Goal: Task Accomplishment & Management: Complete application form

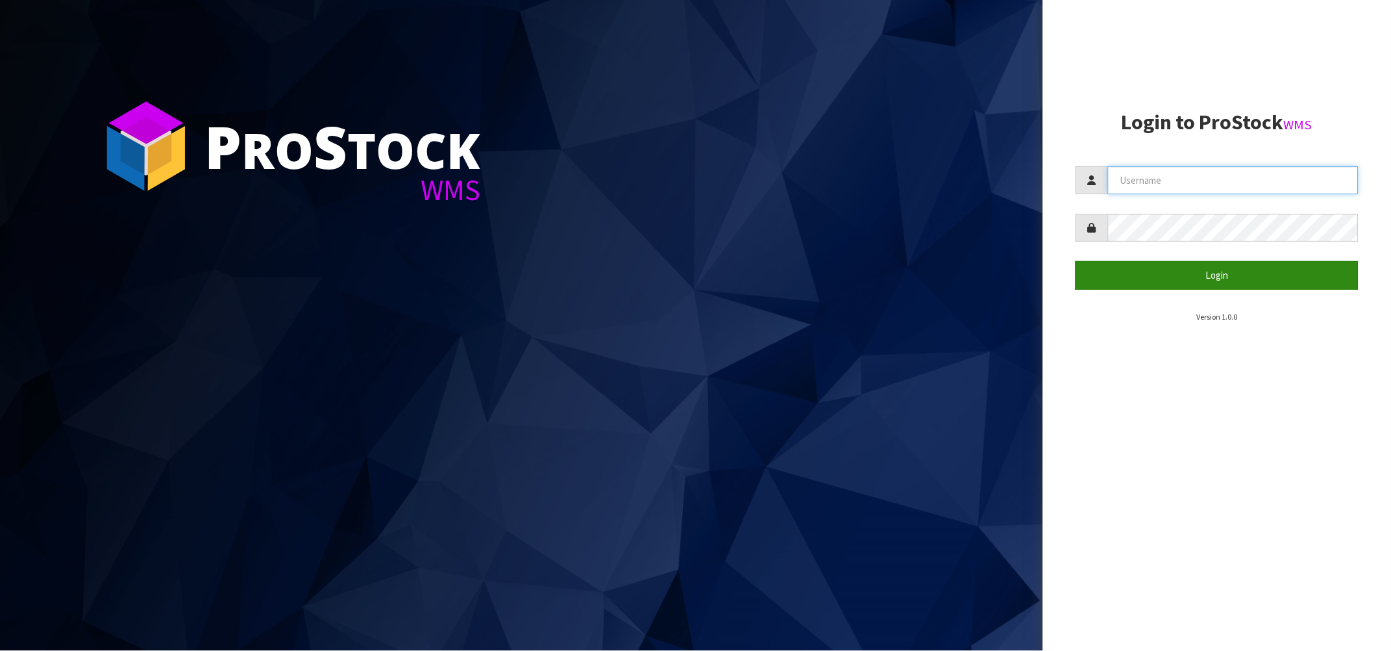
type input "[PERSON_NAME][EMAIL_ADDRESS][DOMAIN_NAME]"
click at [1217, 271] on button "Login" at bounding box center [1217, 275] width 283 height 28
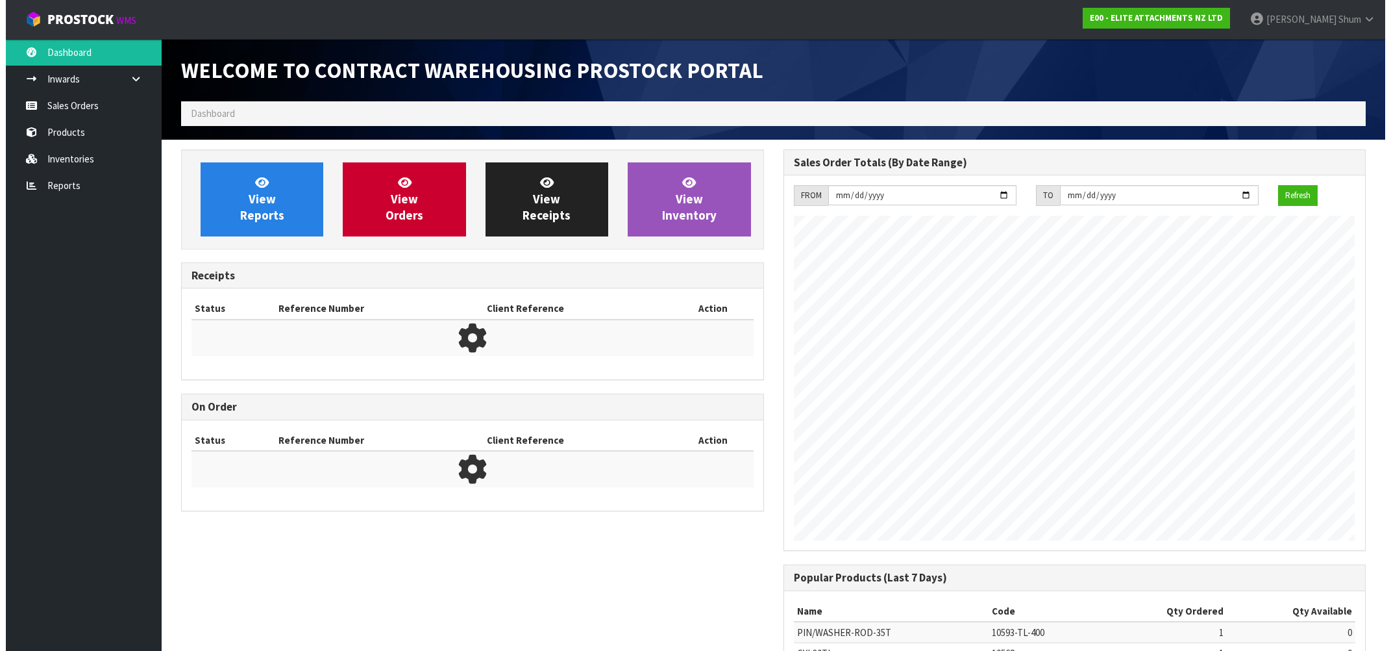
scroll to position [573, 602]
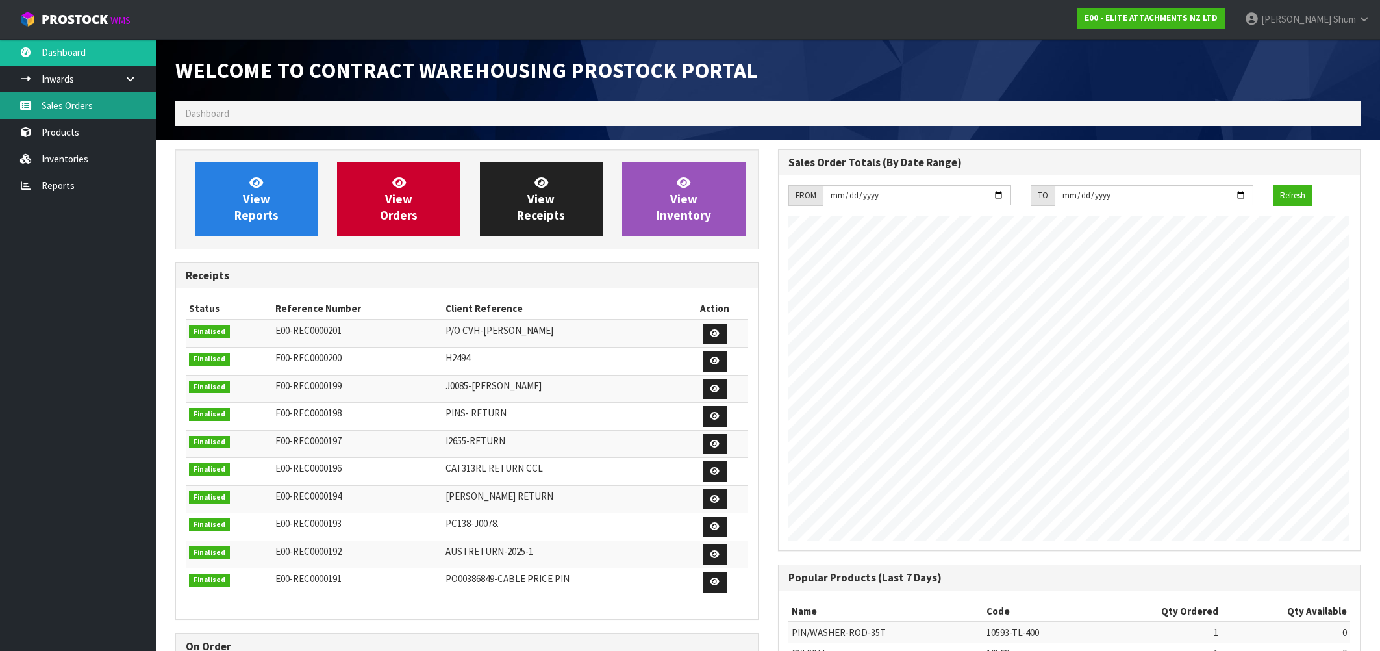
click at [86, 99] on link "Sales Orders" at bounding box center [78, 105] width 156 height 27
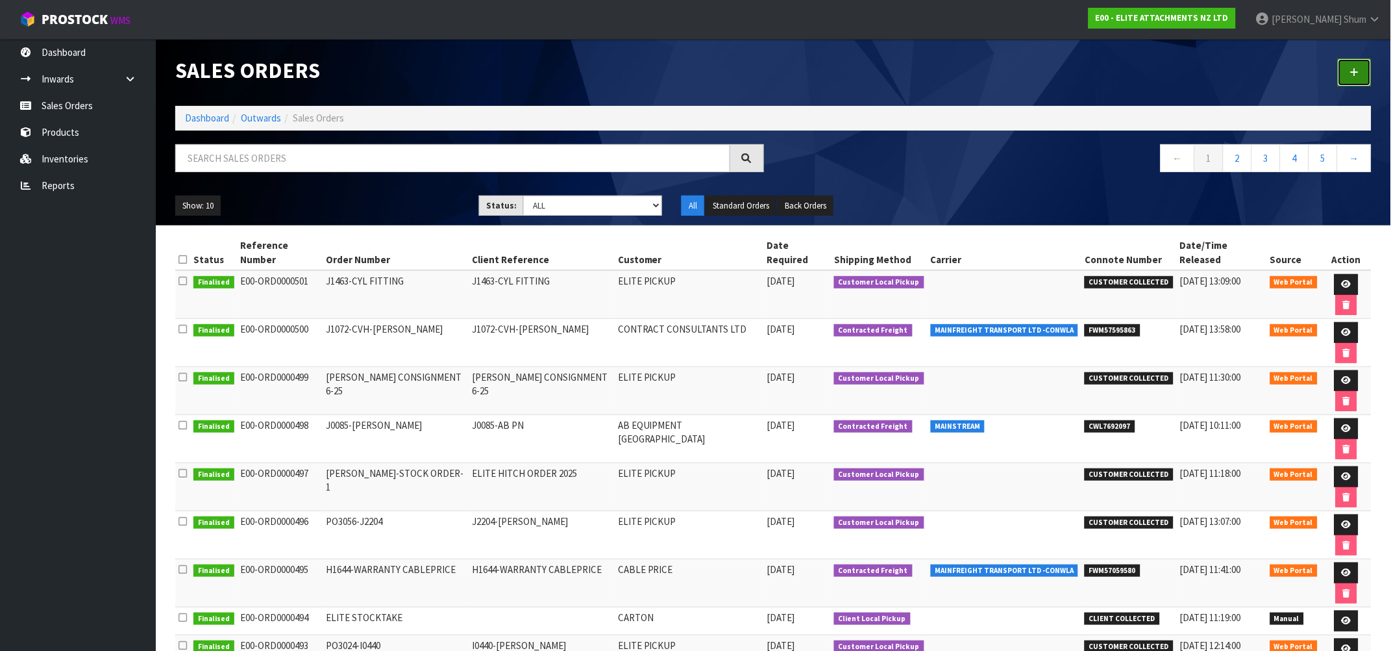
click at [1353, 69] on icon at bounding box center [1355, 73] width 9 height 10
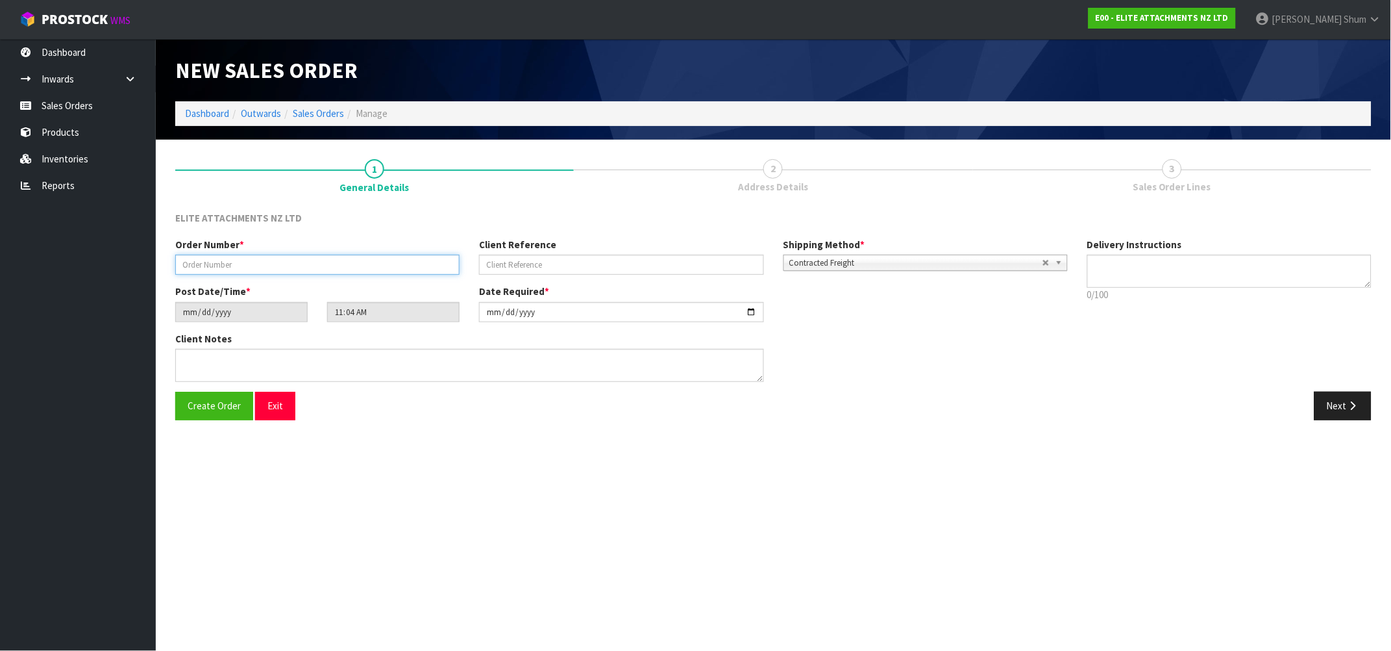
click at [223, 258] on input "text" at bounding box center [317, 265] width 284 height 20
drag, startPoint x: 266, startPoint y: 260, endPoint x: 114, endPoint y: 260, distance: 151.9
click at [114, 260] on body "Toggle navigation ProStock WMS E00 - ELITE ATTACHMENTS NZ LTD [PERSON_NAME] Log…" at bounding box center [695, 325] width 1391 height 651
type input "J1463-CABLE PRICE"
click at [569, 267] on input "text" at bounding box center [621, 265] width 284 height 20
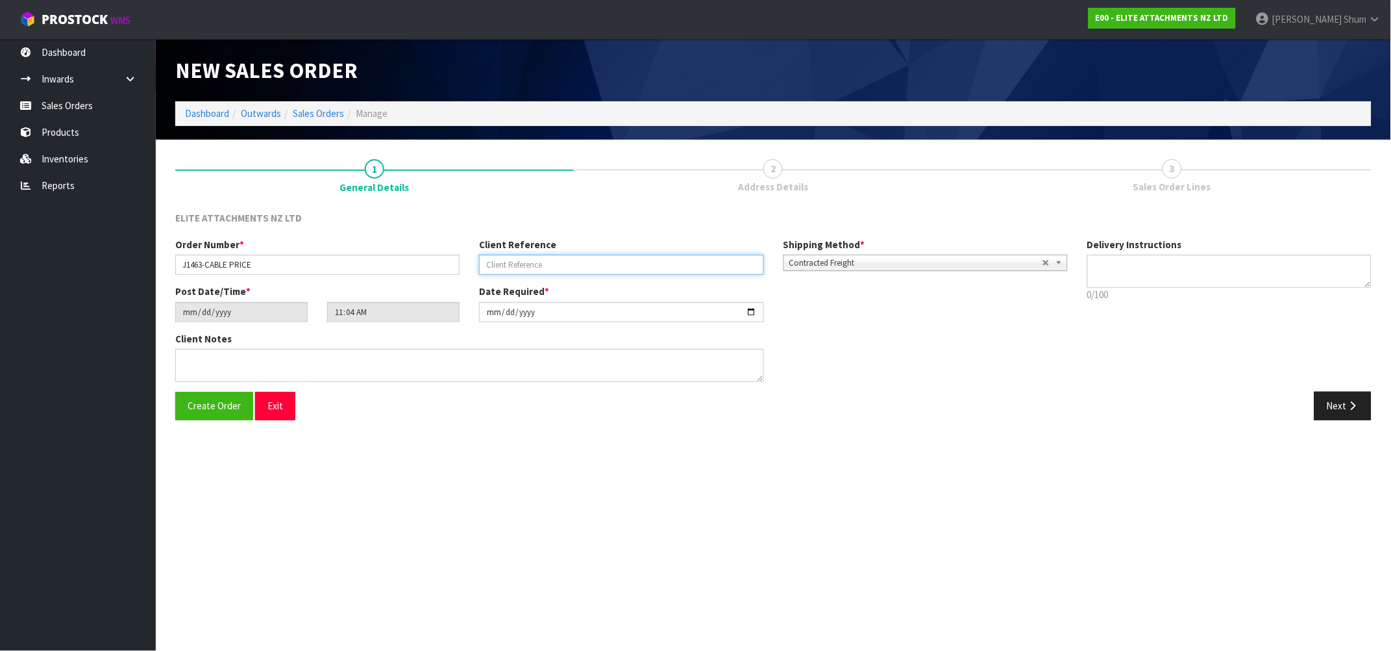
click at [542, 266] on input "text" at bounding box center [621, 265] width 284 height 20
paste input "PO00400273"
drag, startPoint x: 208, startPoint y: 264, endPoint x: 159, endPoint y: 254, distance: 49.7
click at [159, 254] on section "1 General Details 2 Address Details 3 Sales Order Lines ELITE ATTACHMENTS NZ LT…" at bounding box center [774, 290] width 1236 height 300
click at [486, 269] on input "PO00400273" at bounding box center [621, 265] width 284 height 20
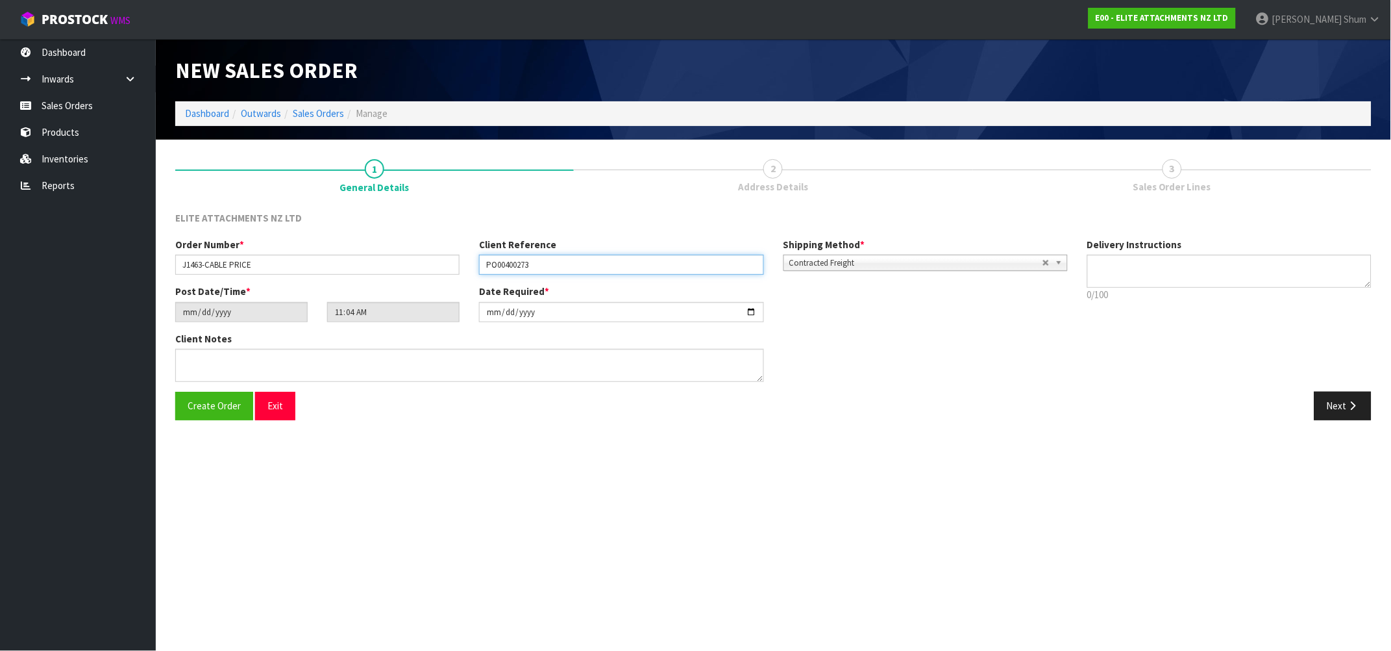
paste input "J1463-"
type input "J1463-PO00400273"
click at [1340, 404] on button "Next" at bounding box center [1343, 406] width 57 height 28
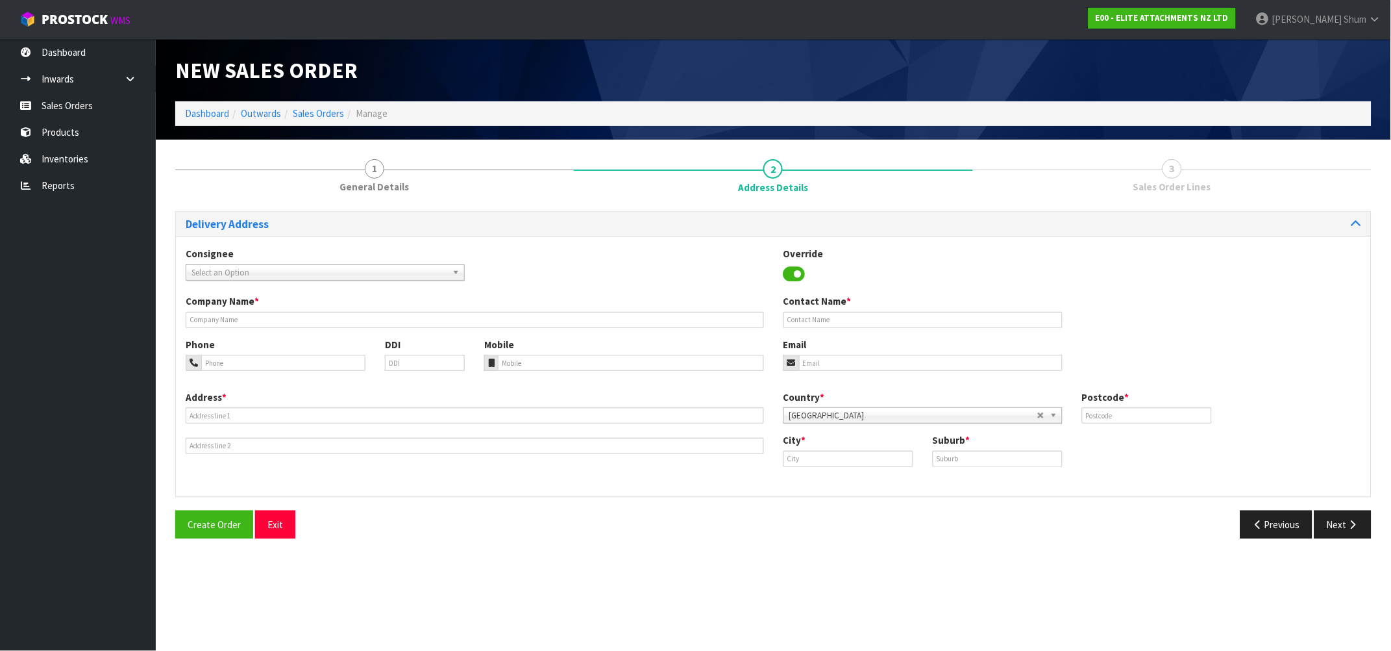
click at [308, 277] on span "Select an Option" at bounding box center [320, 273] width 256 height 16
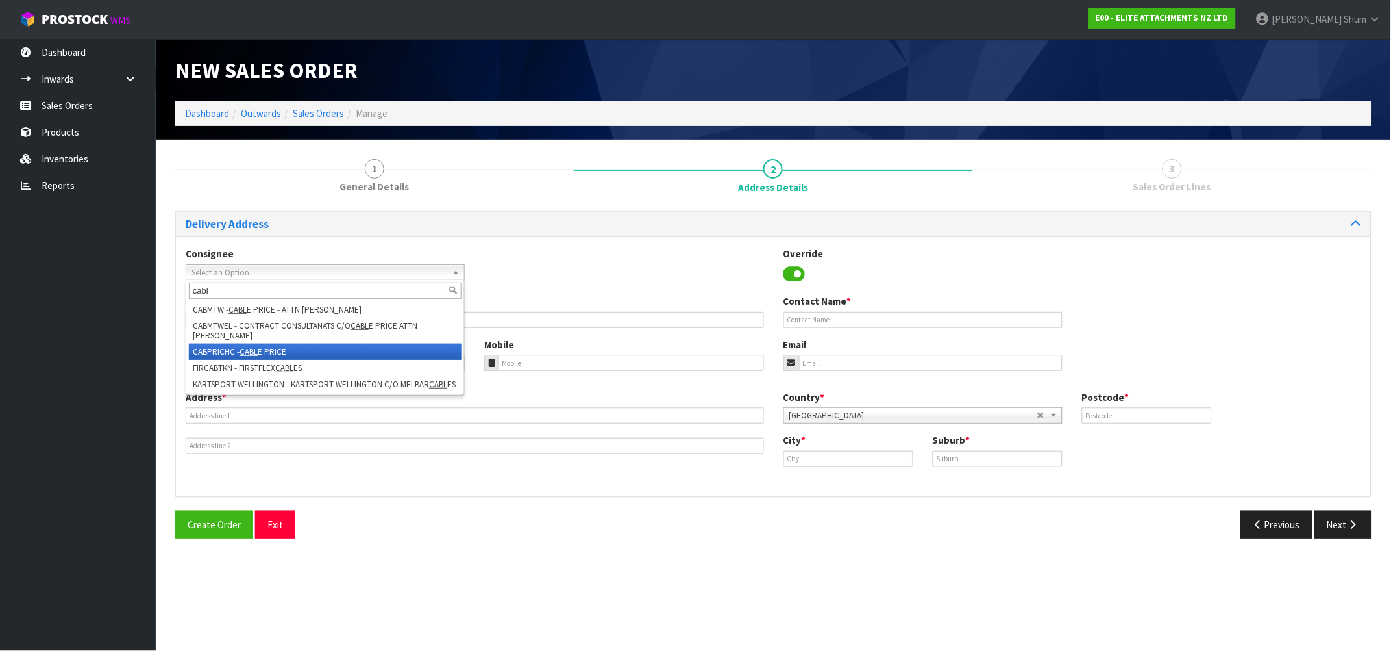
type input "cabl"
click at [263, 347] on li "CABPRICHC - CABL E PRICE" at bounding box center [325, 351] width 273 height 16
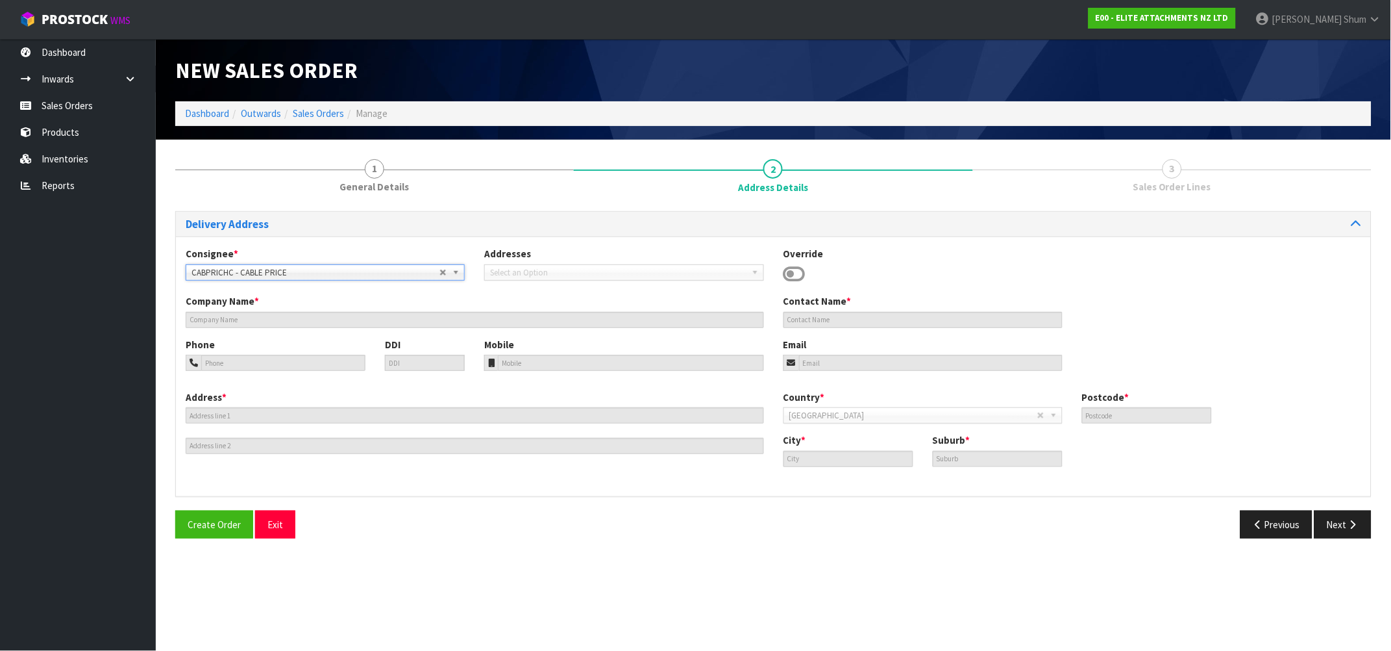
type input "CABLE PRICE"
type input "[PERSON_NAME]"
type input "0275320238"
type input "[STREET_ADDRESS]"
type input "8042"
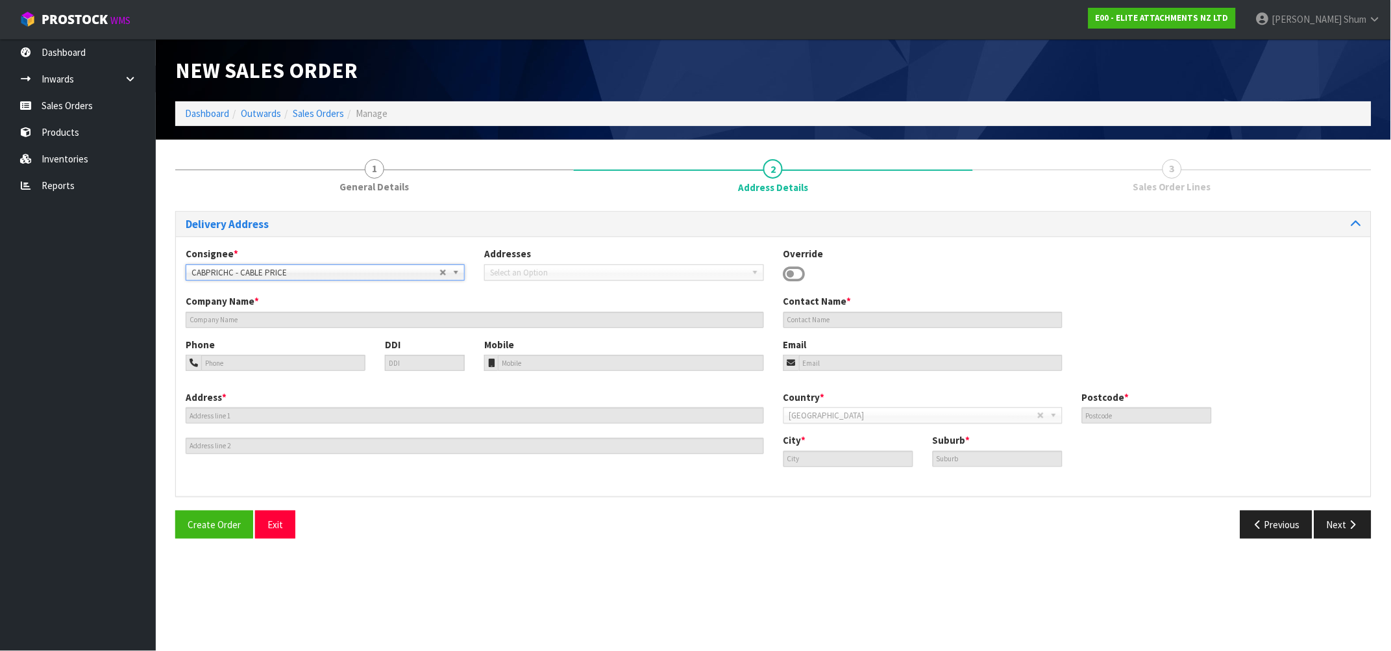
type input "[GEOGRAPHIC_DATA]"
type input "HORNBY"
click at [796, 271] on icon at bounding box center [795, 273] width 22 height 19
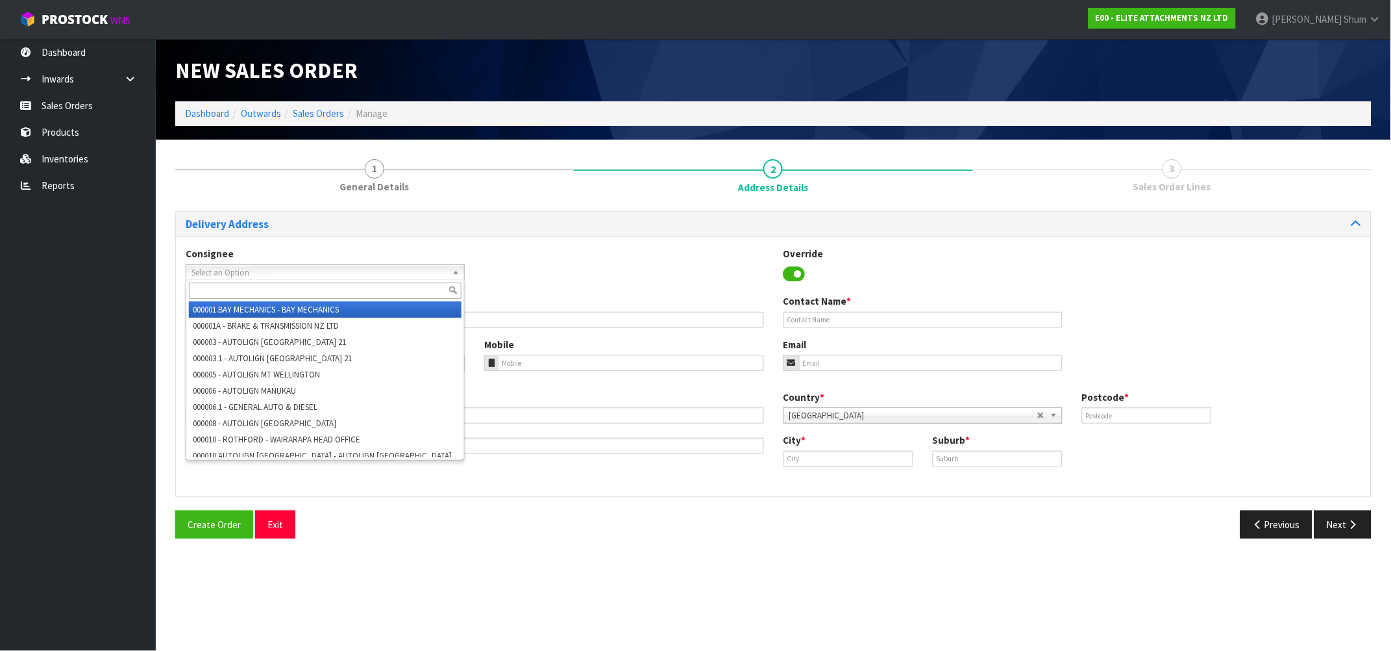
click at [301, 276] on span "Select an Option" at bounding box center [316, 273] width 248 height 16
click at [513, 249] on div "Consignee 000001.BAY MECHANICS - BAY MECHANICS 000001A - BRAKE & TRANSMISSION N…" at bounding box center [773, 270] width 1195 height 47
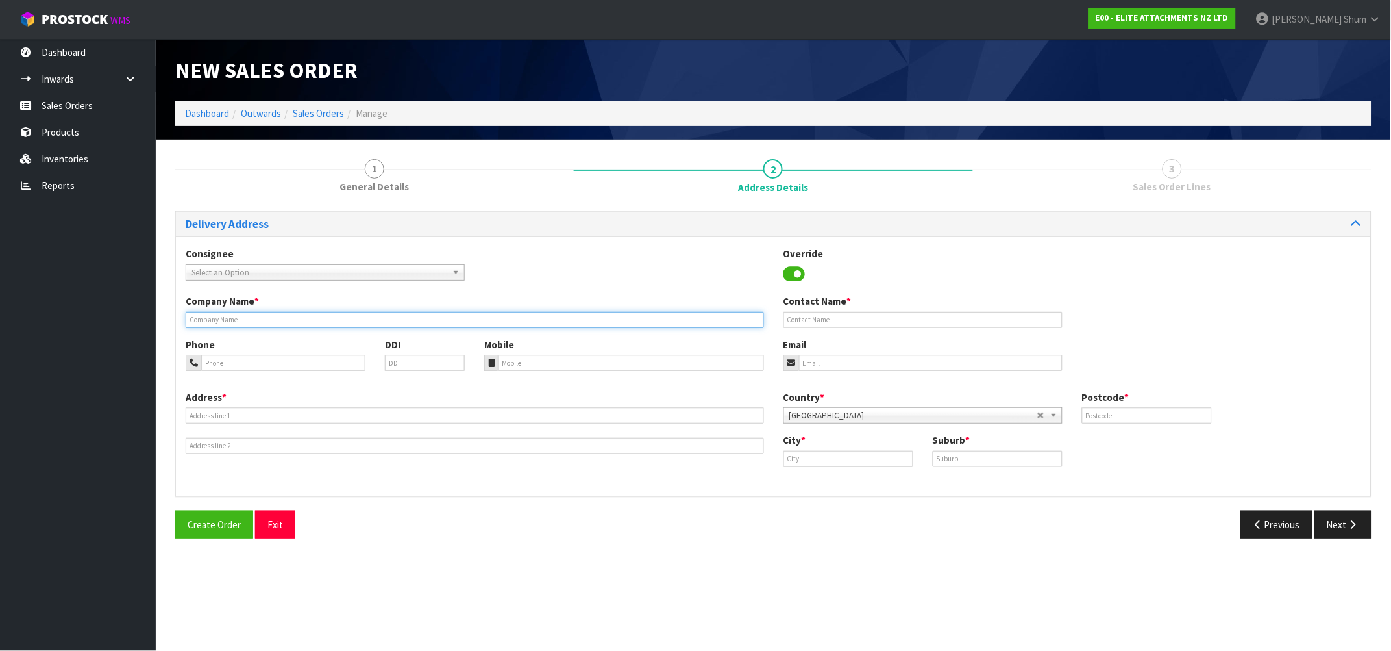
click at [273, 323] on input "text" at bounding box center [475, 320] width 579 height 16
type input "CABLEPRICE [GEOGRAPHIC_DATA]"
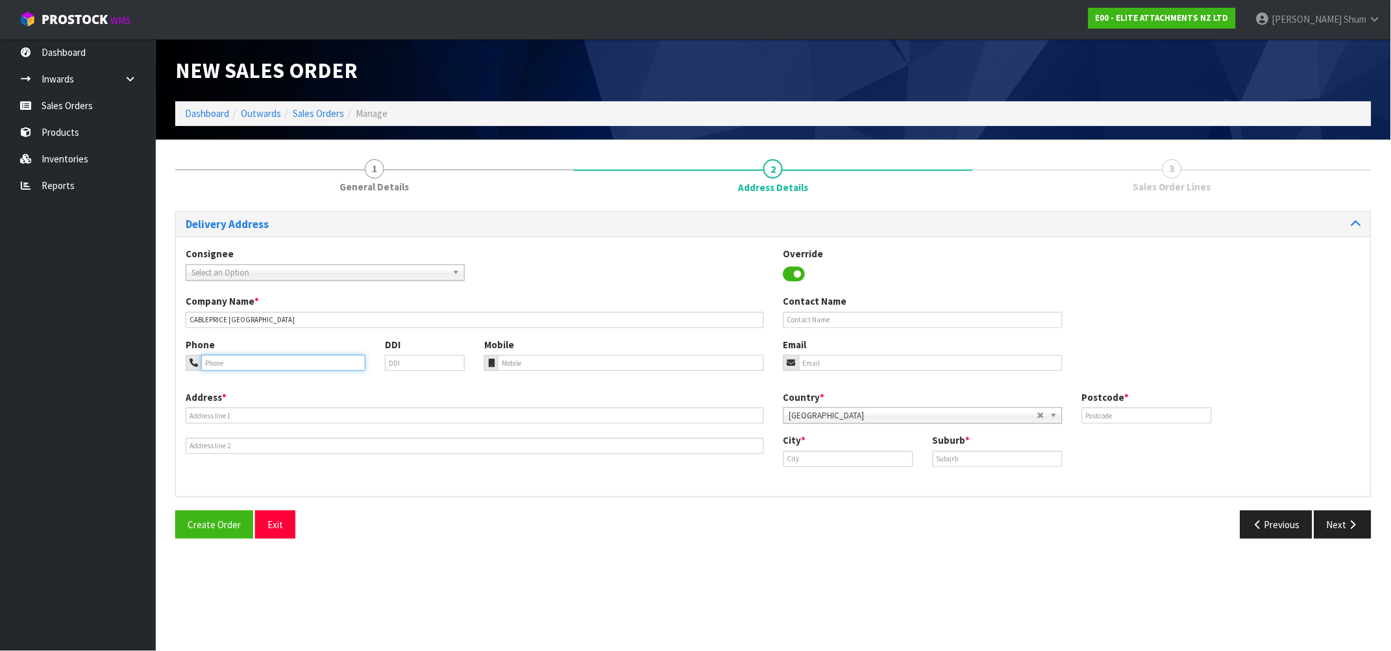
click at [256, 361] on input "tel" at bounding box center [283, 363] width 164 height 16
type input "0275320238"
drag, startPoint x: 256, startPoint y: 361, endPoint x: 227, endPoint y: 386, distance: 38.7
click at [195, 373] on div "Phone 0275320238 DDI" at bounding box center [325, 359] width 299 height 43
click at [545, 367] on input "tel" at bounding box center [631, 363] width 266 height 16
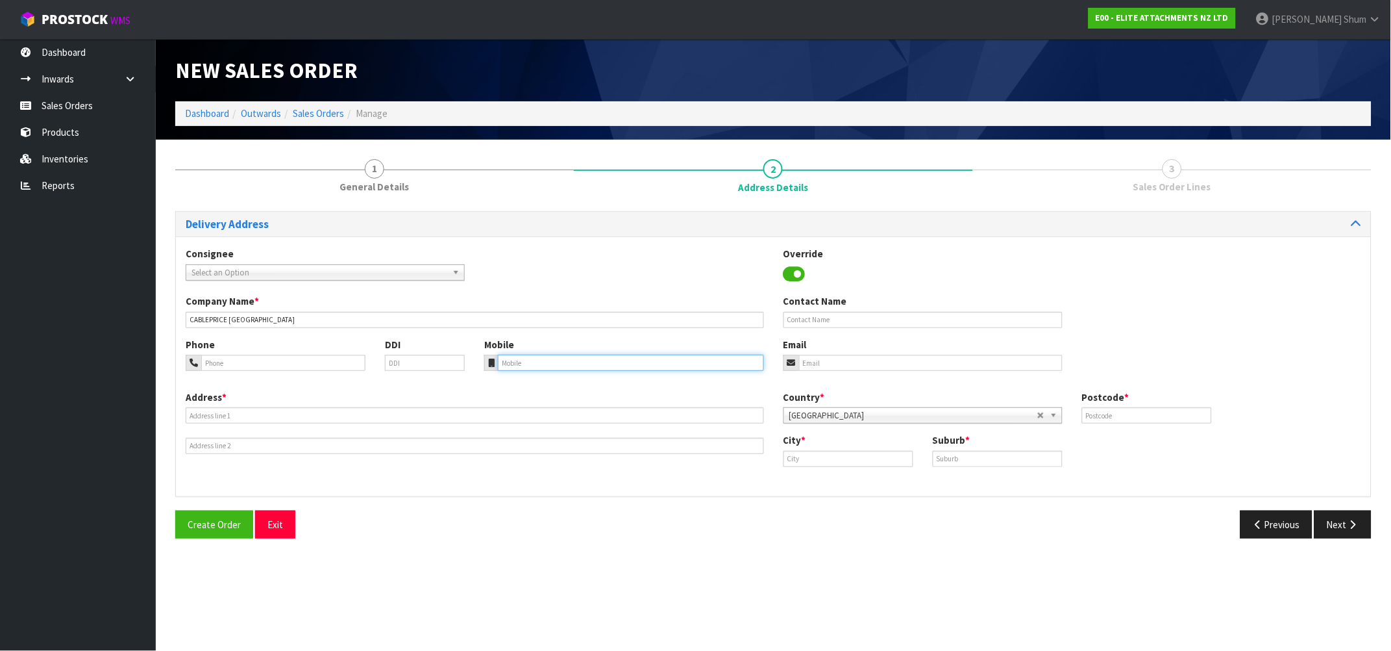
paste input "0275320238"
type input "0275320238"
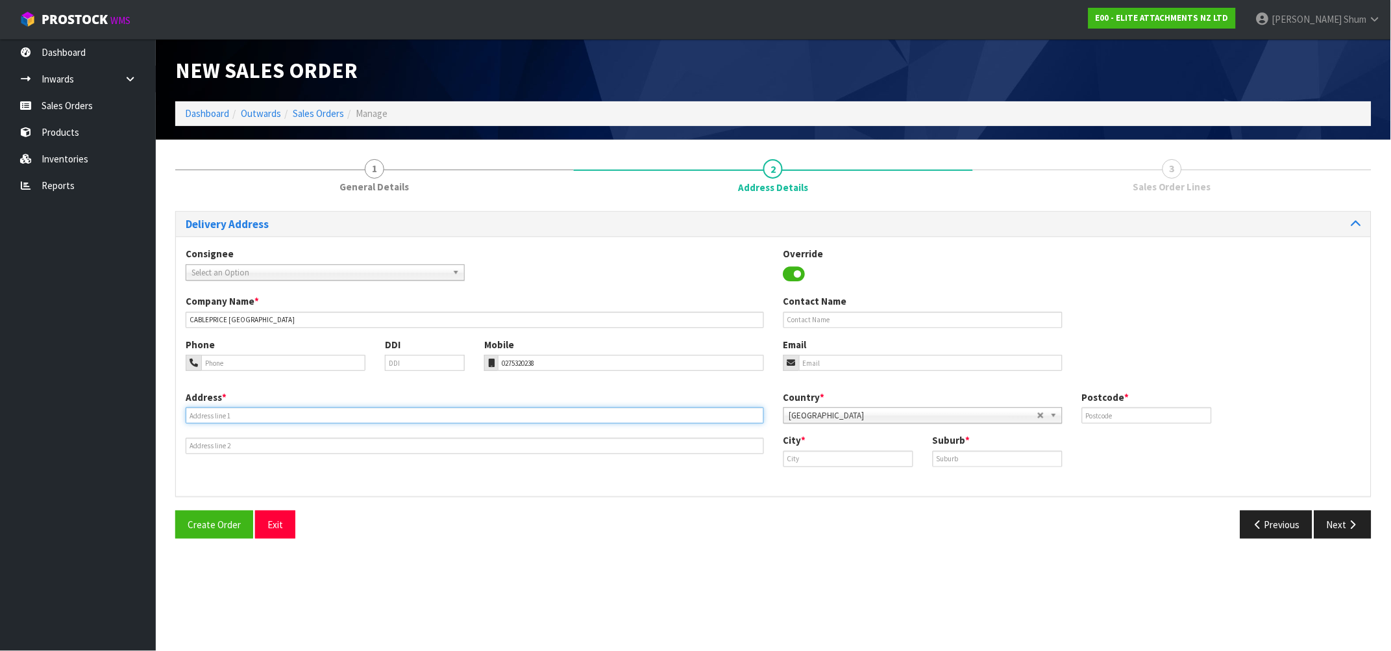
click at [351, 410] on input "text" at bounding box center [475, 415] width 579 height 16
type input "[STREET_ADDRESS]"
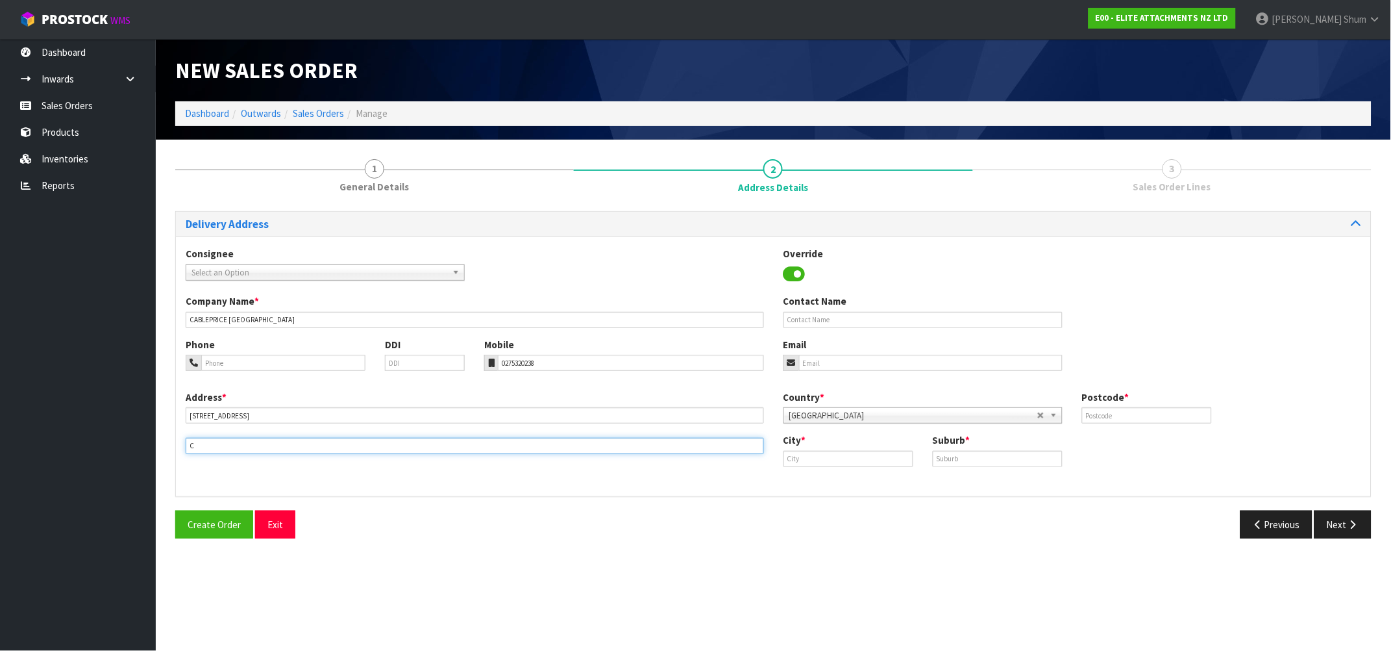
drag, startPoint x: 194, startPoint y: 447, endPoint x: 159, endPoint y: 437, distance: 36.4
click at [159, 437] on section "1 General Details 2 Address Details 3 Sales Order Lines Delivery Address Consig…" at bounding box center [774, 349] width 1236 height 418
paste input "SOCKBURN"
type input "SOCKBURN"
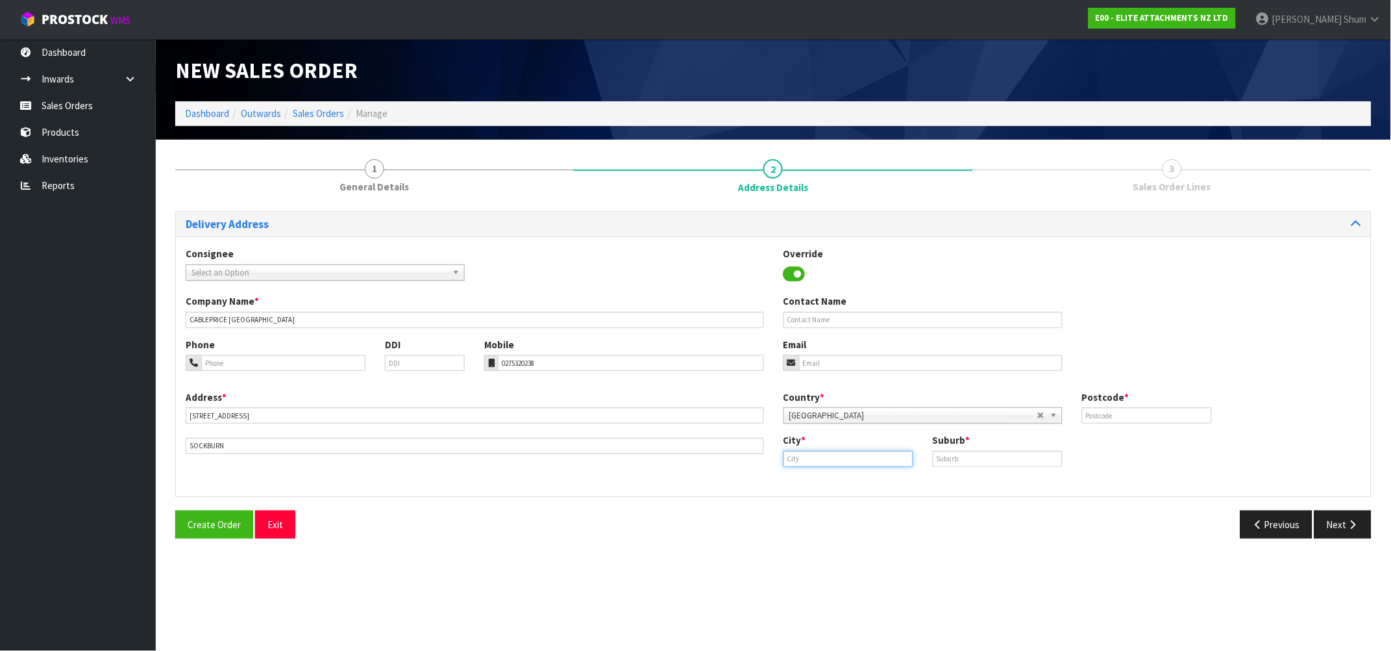
click at [830, 455] on input "text" at bounding box center [849, 459] width 130 height 16
paste input "[GEOGRAPHIC_DATA]"
drag, startPoint x: 790, startPoint y: 456, endPoint x: 764, endPoint y: 453, distance: 26.8
click at [764, 453] on div "Address * [STREET_ADDRESS] Country * [GEOGRAPHIC_DATA] [GEOGRAPHIC_DATA] [GEOGR…" at bounding box center [773, 438] width 1195 height 96
type input "[GEOGRAPHIC_DATA]"
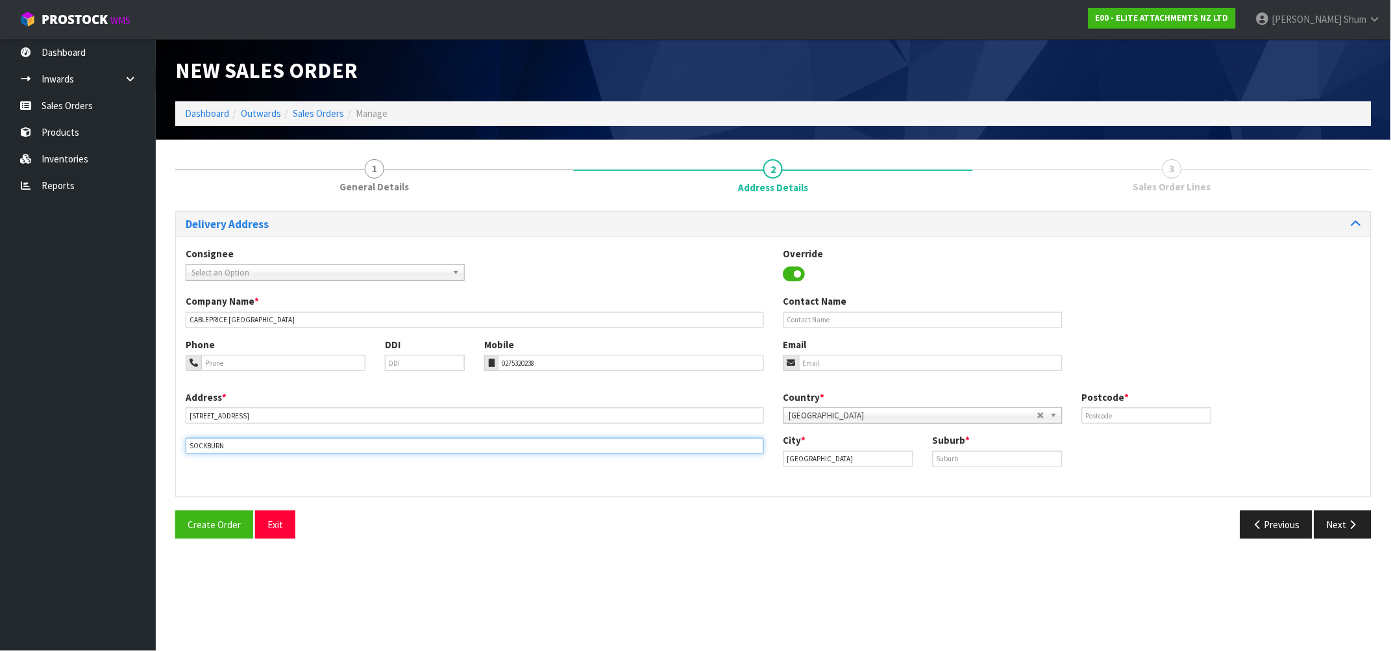
drag, startPoint x: 269, startPoint y: 452, endPoint x: 127, endPoint y: 436, distance: 142.4
click at [127, 436] on body "Toggle navigation ProStock WMS E00 - ELITE ATTACHMENTS NZ LTD [PERSON_NAME] Log…" at bounding box center [695, 325] width 1391 height 651
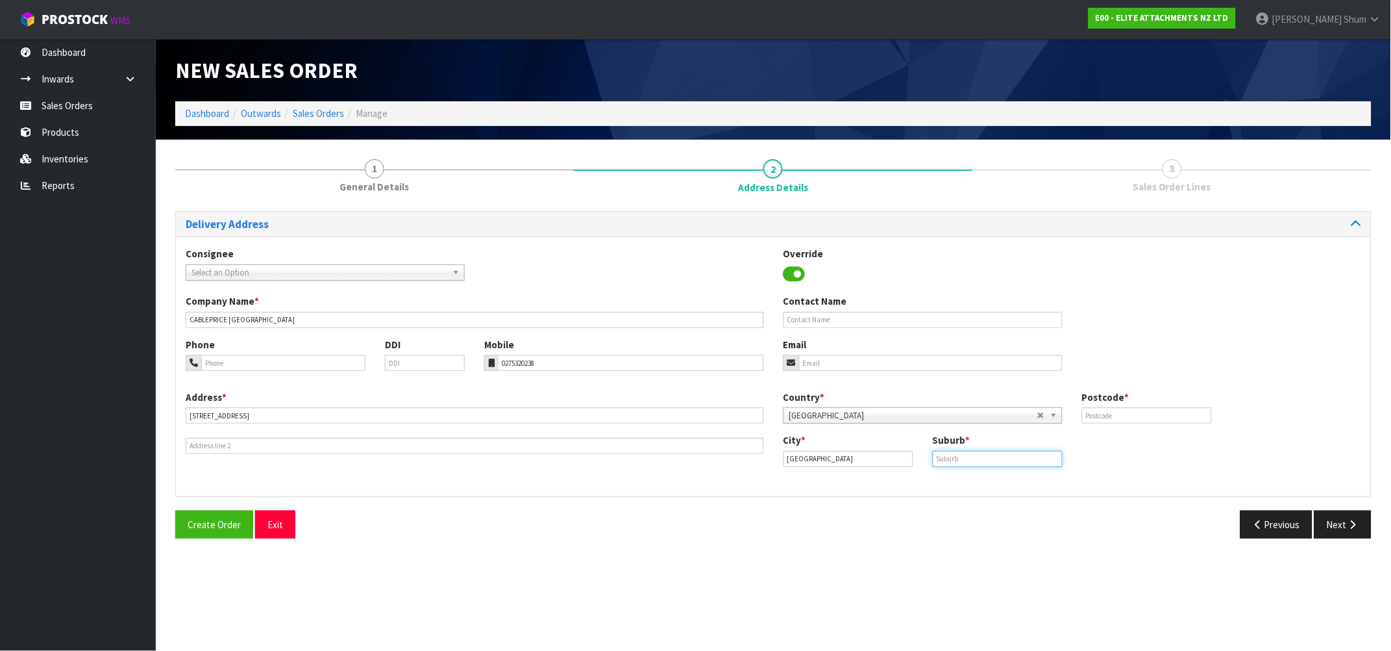
click at [987, 456] on input "text" at bounding box center [998, 459] width 130 height 16
paste input "SOCKBURN"
type input "SOCKBURN"
click at [1123, 417] on input "text" at bounding box center [1147, 415] width 130 height 16
paste input "8042"
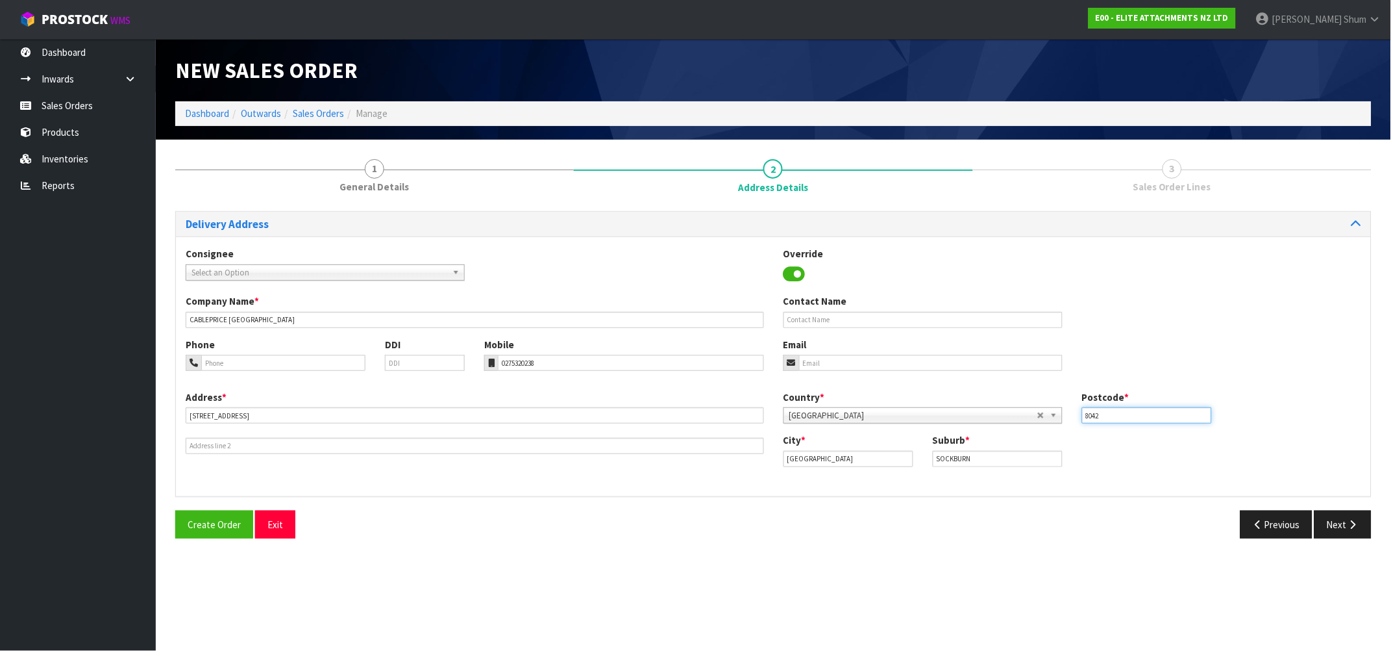
type input "8042"
click at [858, 312] on input "text" at bounding box center [923, 320] width 279 height 16
click at [808, 323] on input "text" at bounding box center [923, 320] width 279 height 16
paste input "[PERSON_NAME]"
type input "[PERSON_NAME]"
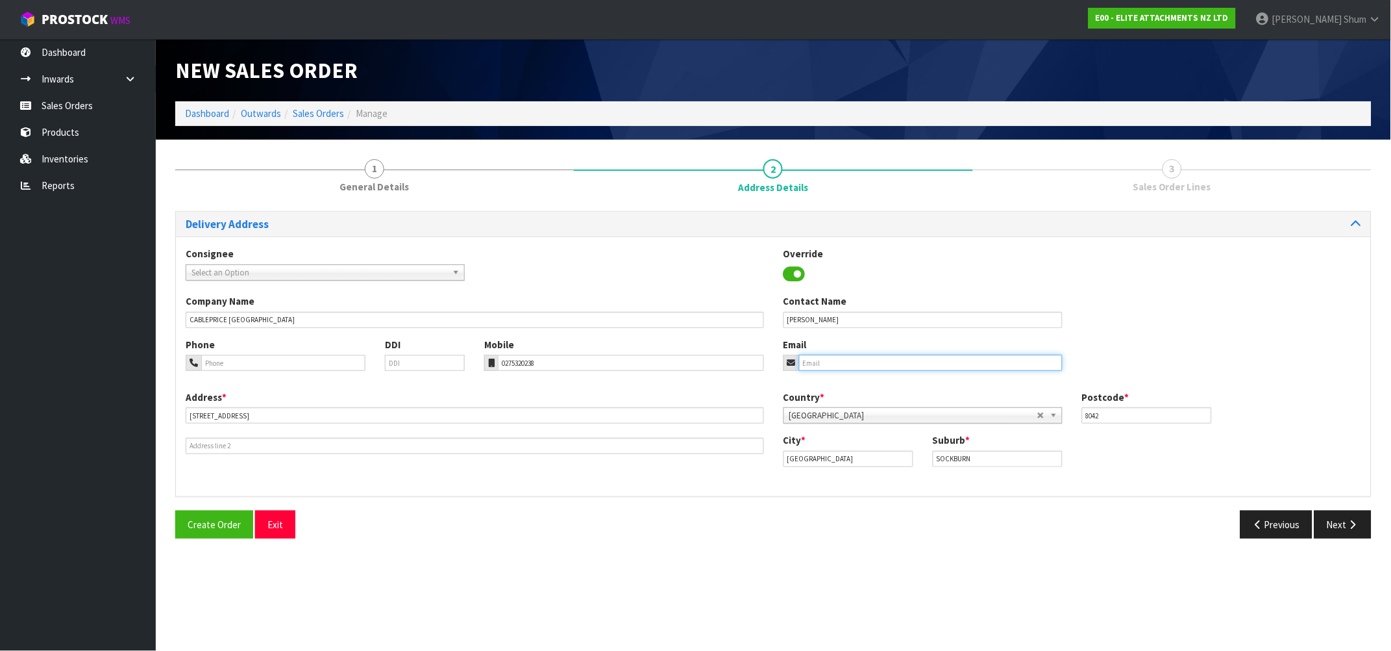
click at [858, 367] on input "email" at bounding box center [931, 363] width 264 height 16
paste input "[PERSON_NAME]"
click at [821, 364] on input "[PERSON_NAME]" at bounding box center [931, 363] width 264 height 16
click at [1332, 525] on button "Next" at bounding box center [1343, 524] width 57 height 28
click at [912, 367] on input "[PERSON_NAME].[PERSON_NAME] @[DOMAIN_NAME]" at bounding box center [931, 363] width 263 height 16
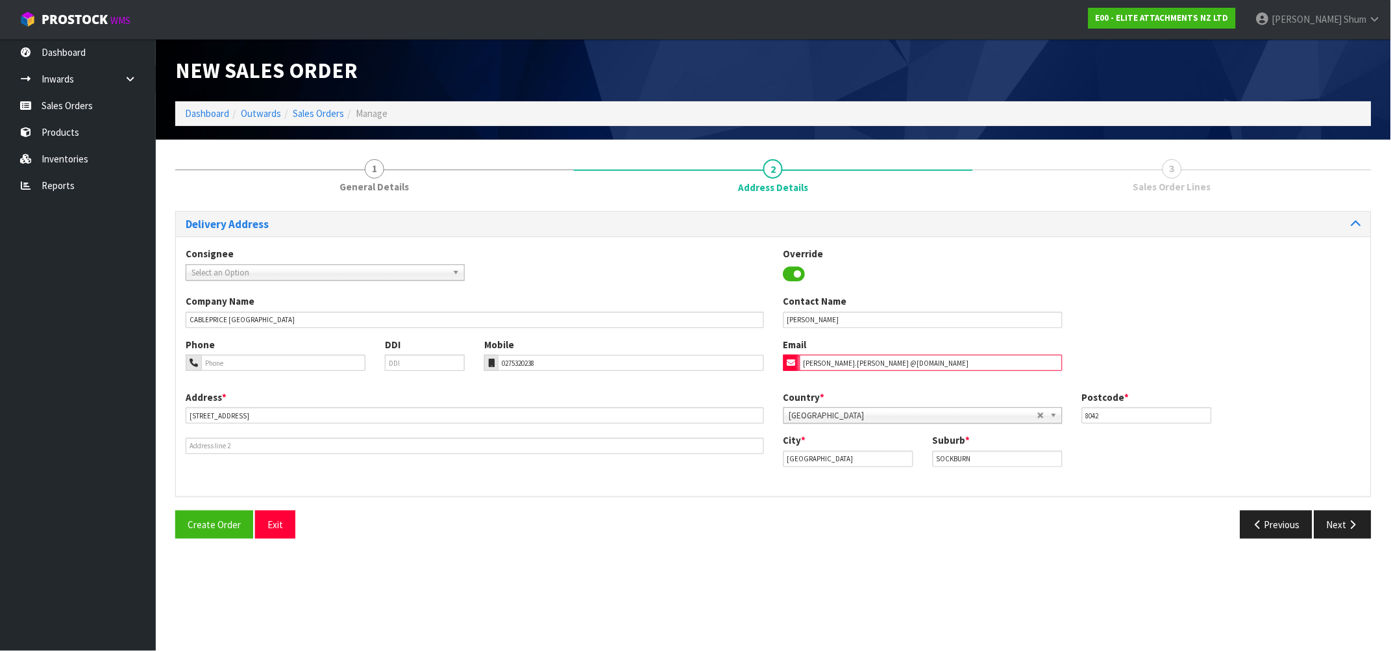
click at [846, 360] on input "[PERSON_NAME].[PERSON_NAME] @[DOMAIN_NAME]" at bounding box center [931, 363] width 263 height 16
type input "[PERSON_NAME][EMAIL_ADDRESS][PERSON_NAME][DOMAIN_NAME]"
click at [1346, 518] on button "Next" at bounding box center [1343, 524] width 57 height 28
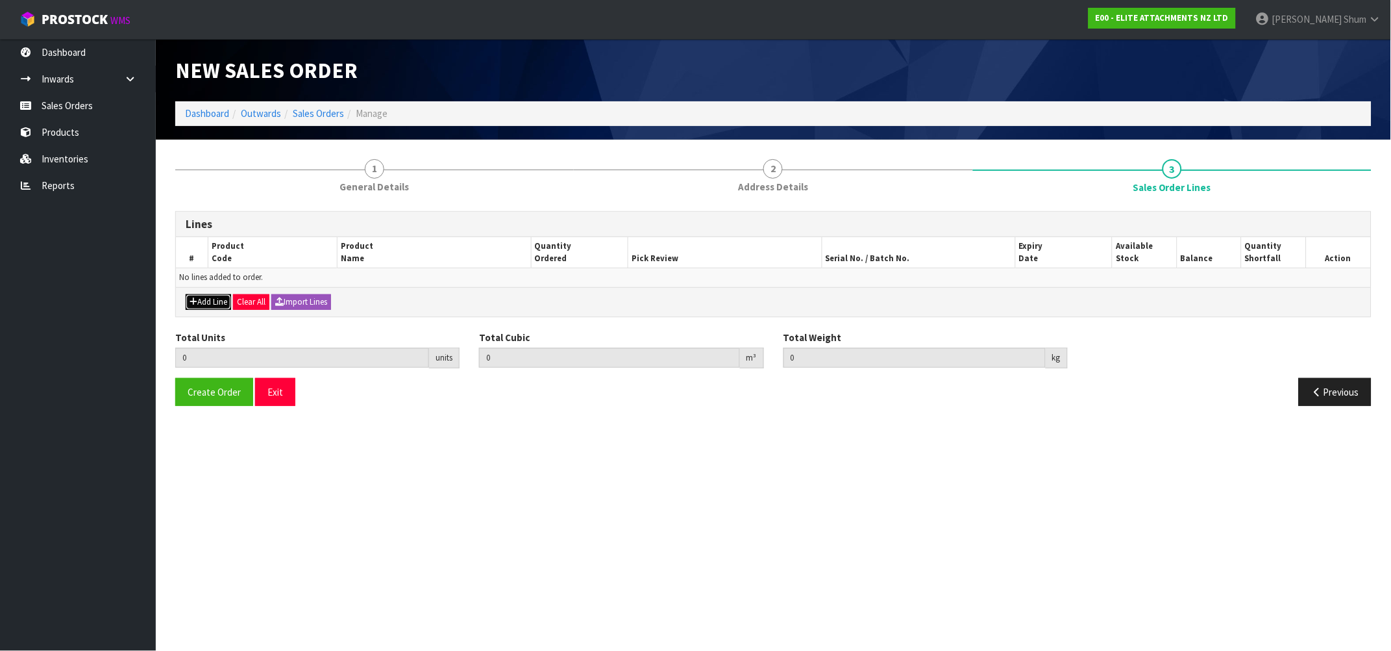
click at [209, 301] on button "Add Line" at bounding box center [208, 302] width 45 height 16
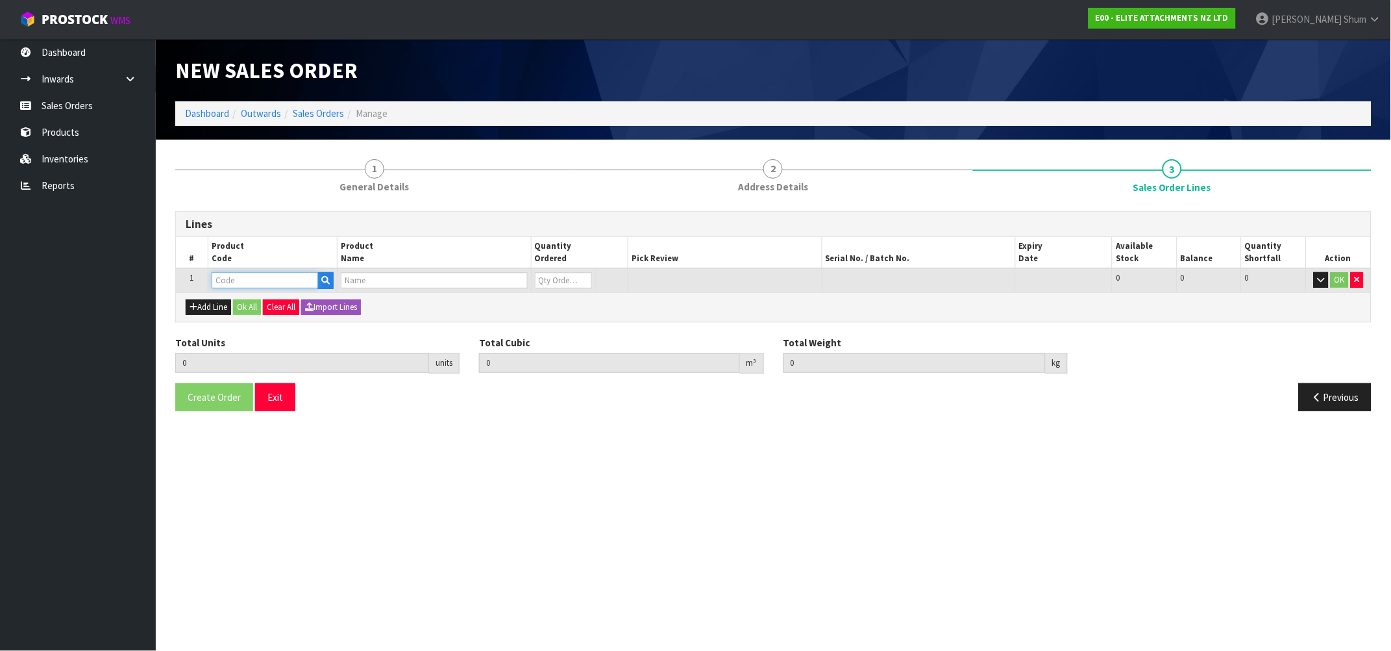
click at [277, 279] on input "text" at bounding box center [265, 280] width 106 height 16
type input "HIT-ZX350"
type input "0.000000"
type input "0.000"
type input "EL350TL-100"
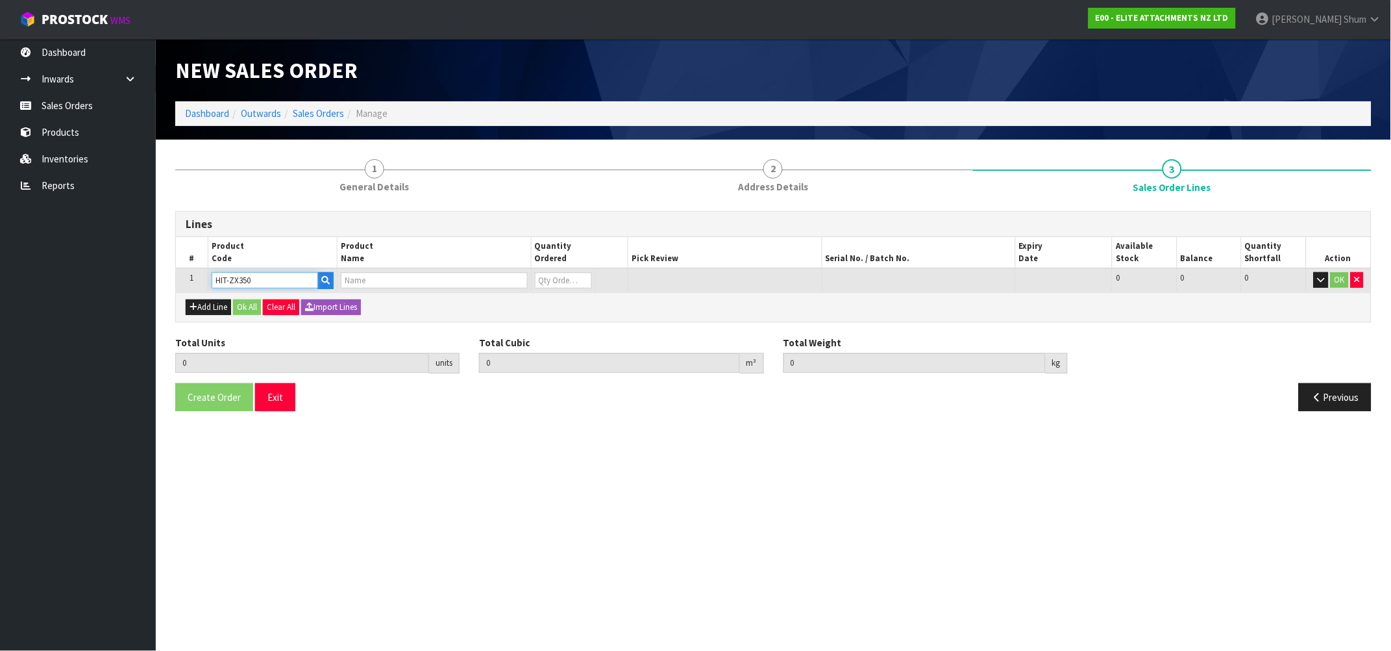
type input "0"
type input "HIT-ZX350"
click at [513, 277] on tr "1 HIT-ZX350 EL350TL-100 0 [MEDICAL_DATA] 0 0 0 OK" at bounding box center [773, 280] width 1195 height 24
type input "1"
type input "0.794124"
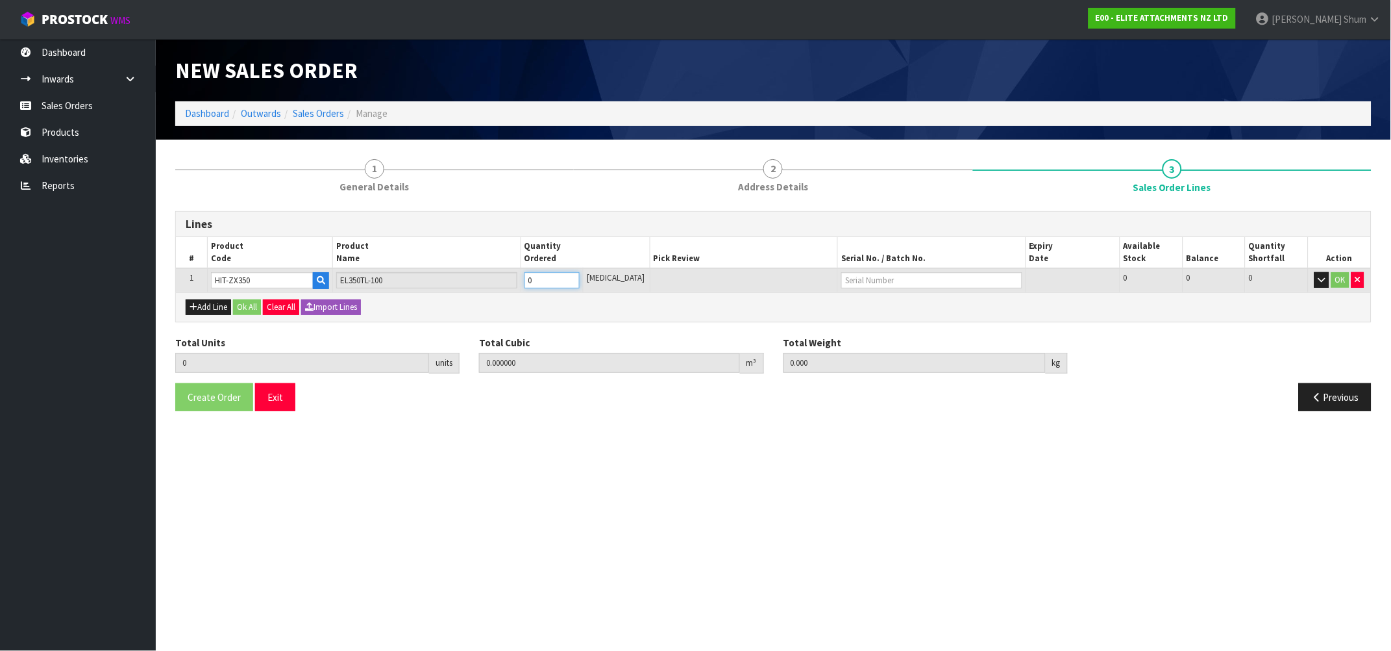
type input "843"
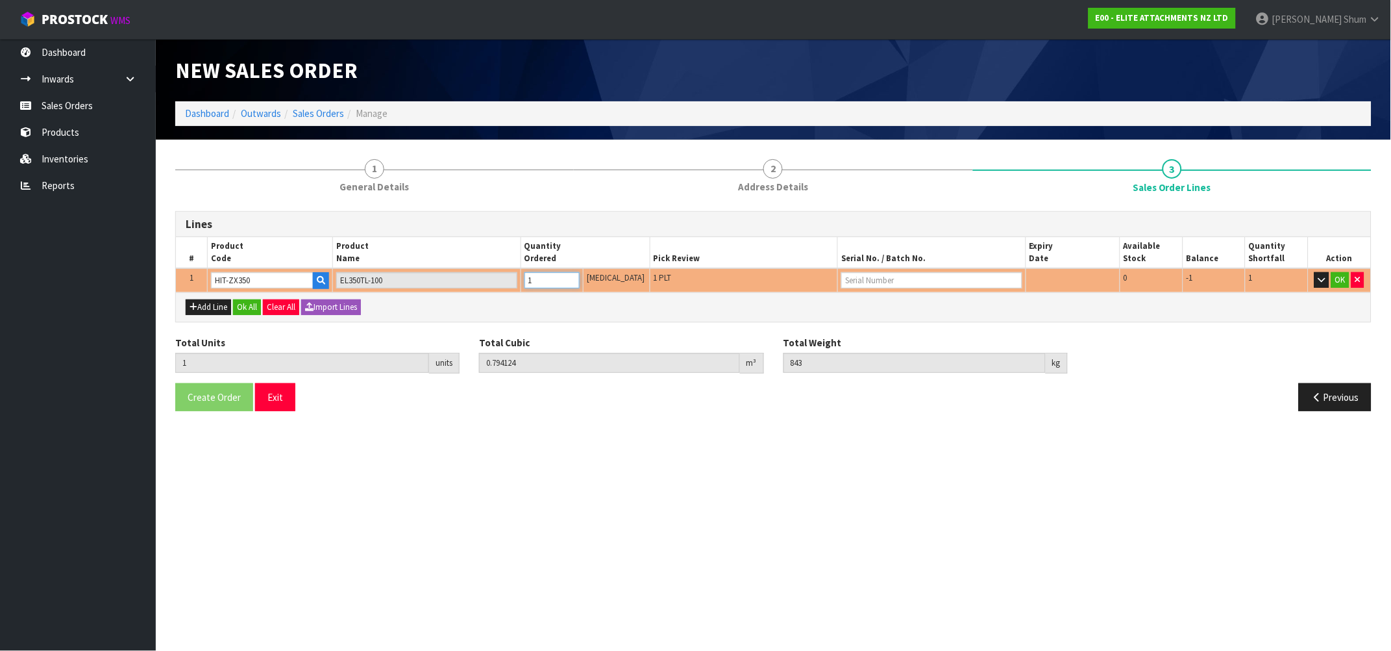
type input "1"
click at [1360, 277] on button "button" at bounding box center [1358, 280] width 13 height 16
type input "0"
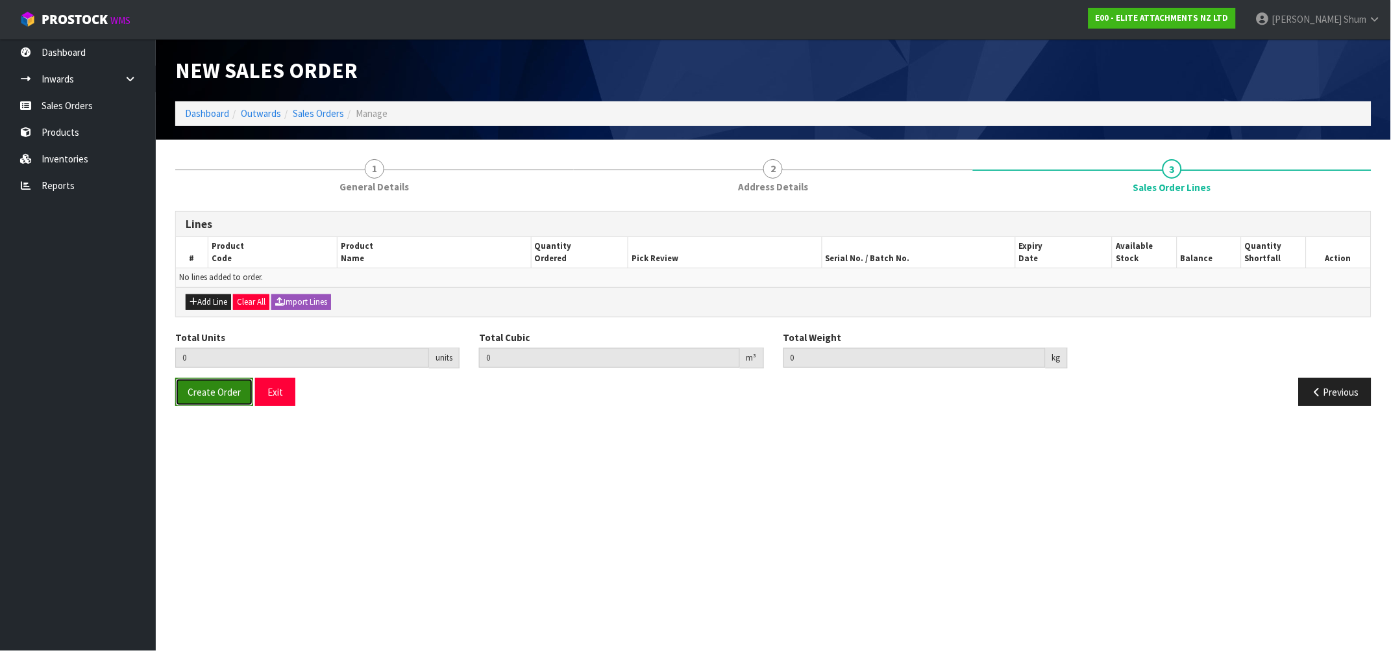
click at [212, 384] on button "Create Order" at bounding box center [214, 392] width 78 height 28
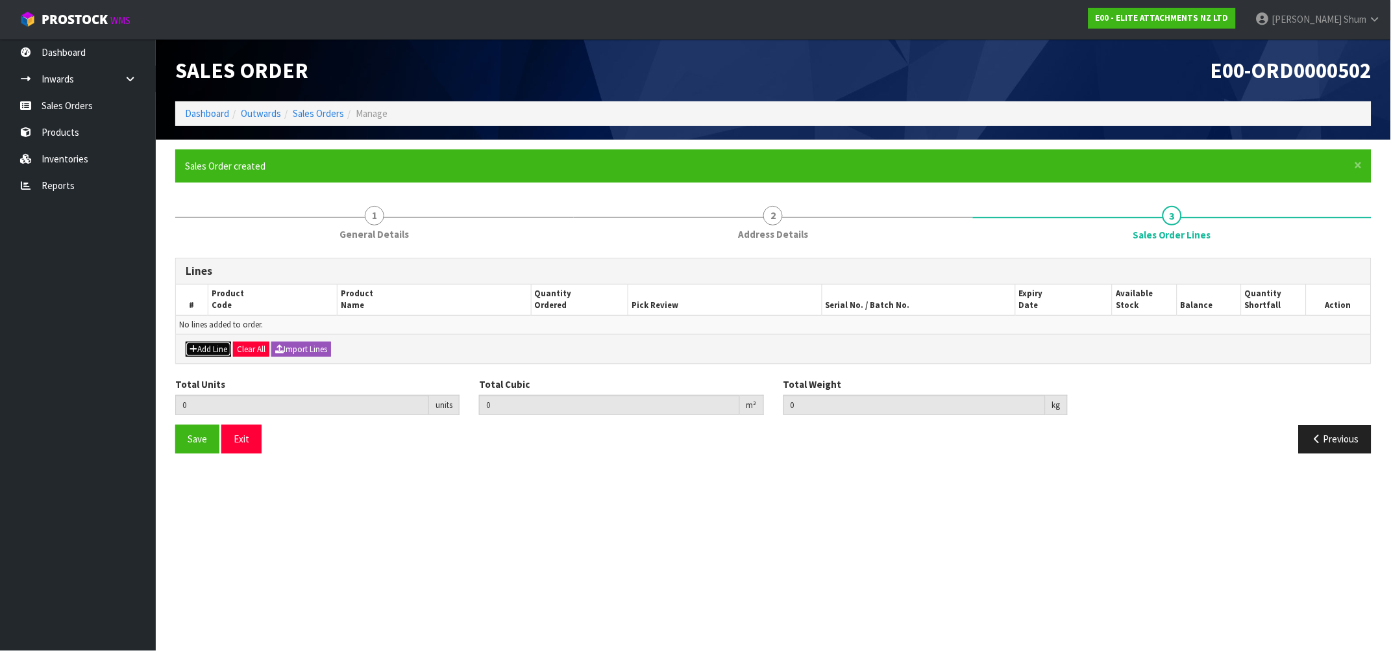
click at [211, 349] on button "Add Line" at bounding box center [208, 350] width 45 height 16
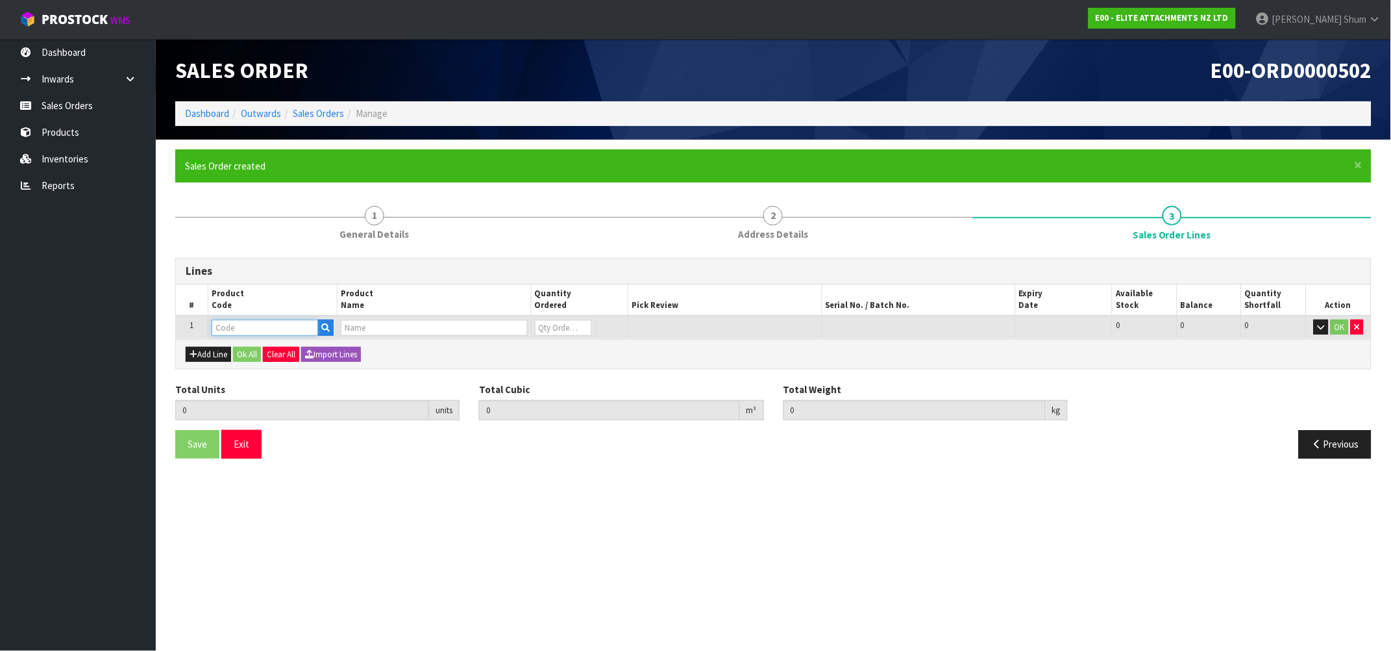
click at [272, 327] on input "text" at bounding box center [265, 327] width 106 height 16
type input "Z"
type input "HIT-ZX350"
type input "0.000000"
type input "0.000"
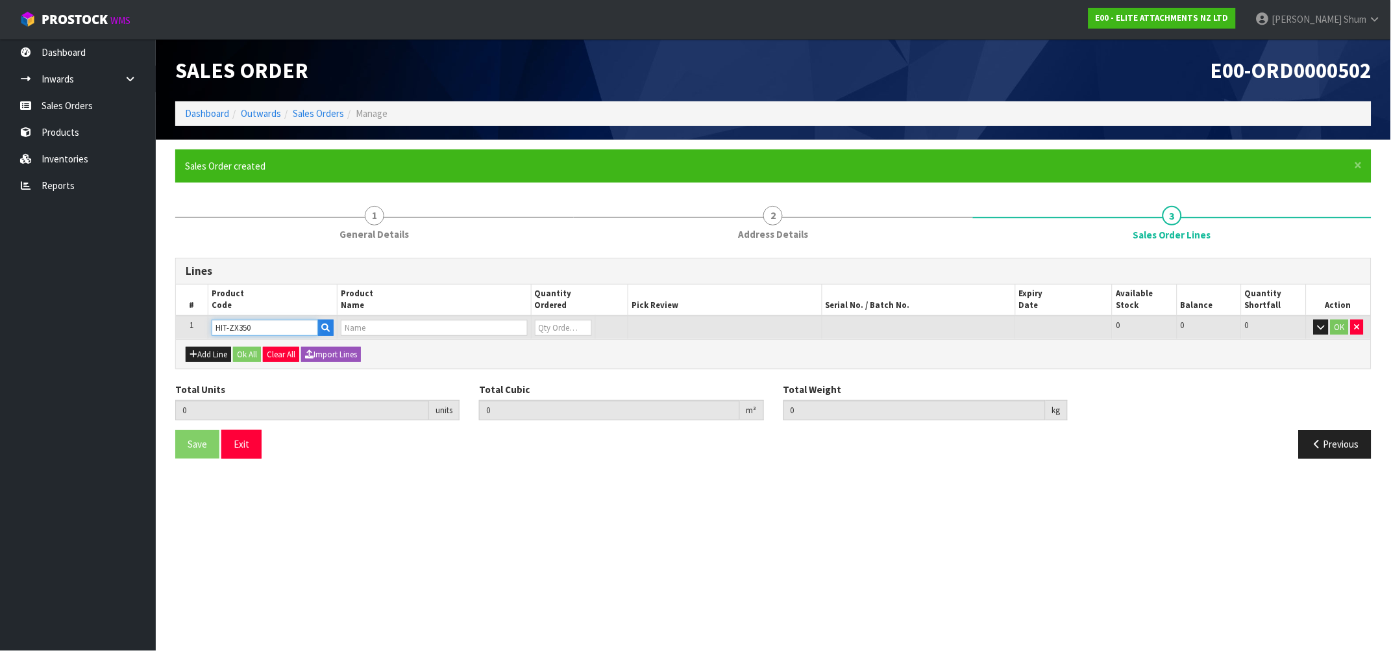
type input "EL350TL-100"
type input "0"
type input "HIT-ZX350"
click at [522, 323] on tr "1 HIT-ZX350 EL350TL-100 0 [MEDICAL_DATA] 0 0 0 OK" at bounding box center [773, 328] width 1195 height 24
type input "1"
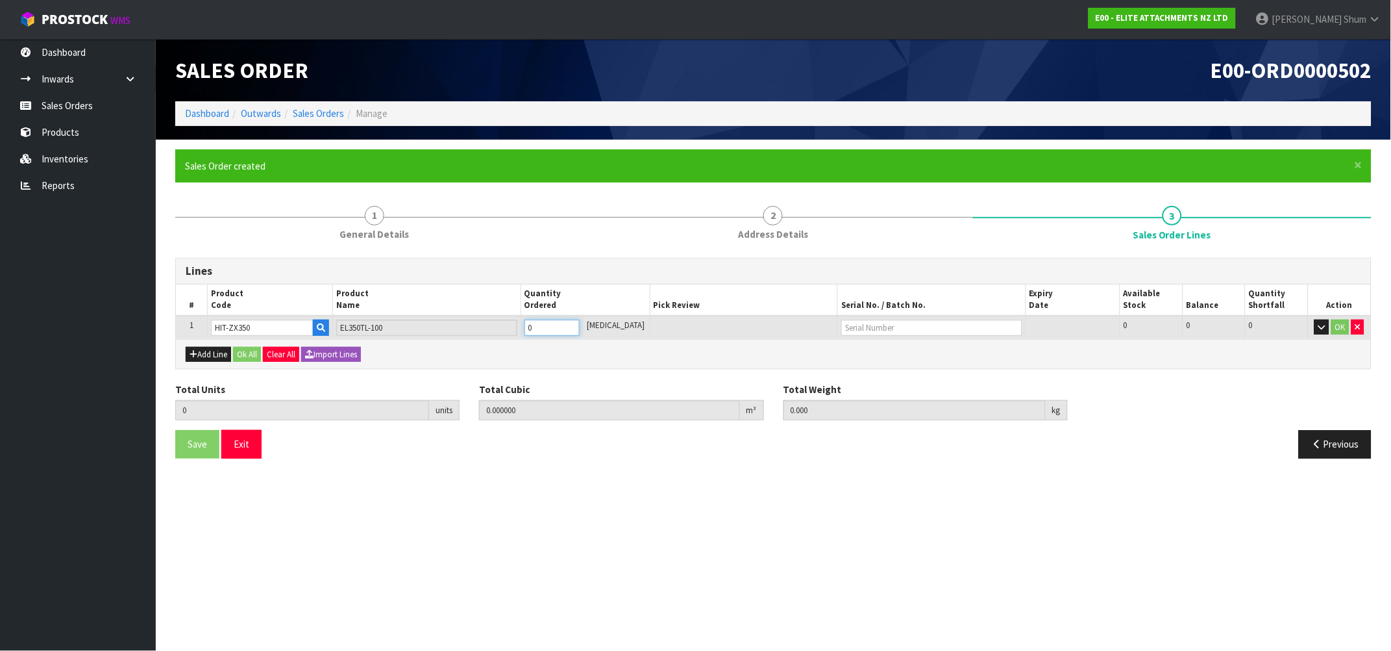
type input "0.794124"
type input "843"
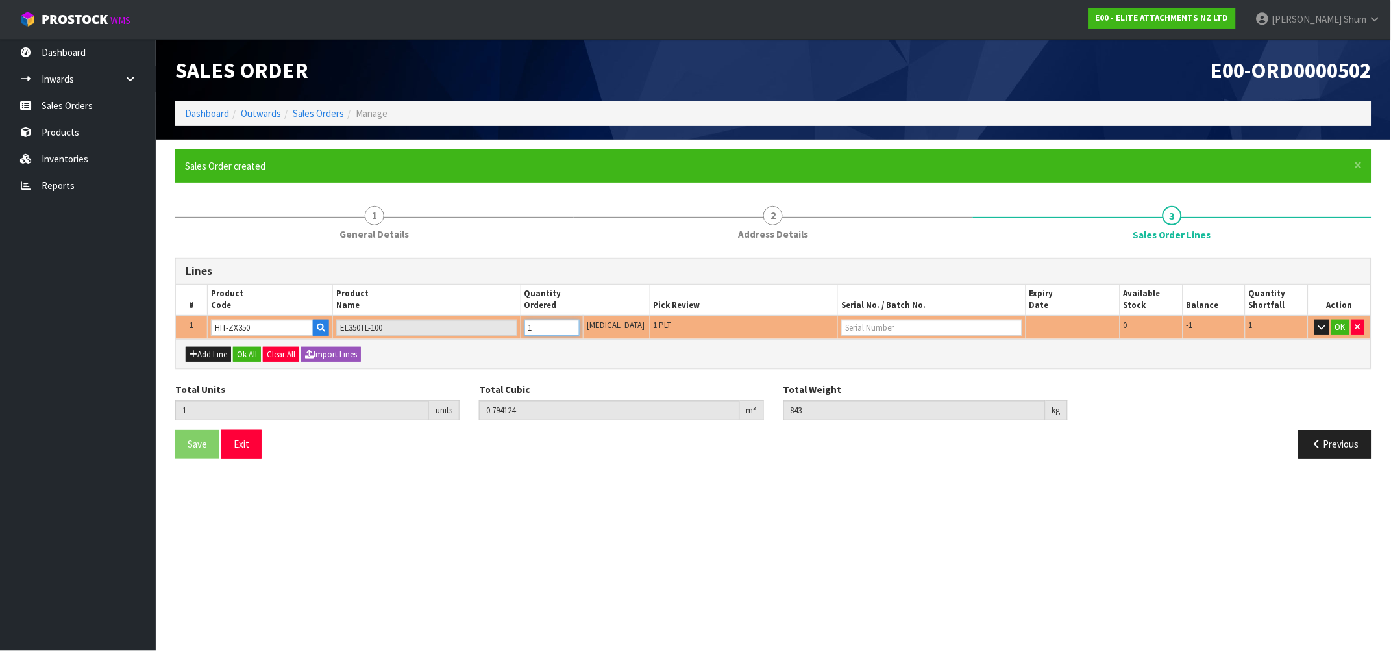
type input "1"
click at [909, 329] on input "text" at bounding box center [931, 327] width 181 height 16
click at [1359, 323] on icon "button" at bounding box center [1358, 327] width 5 height 8
type input "0"
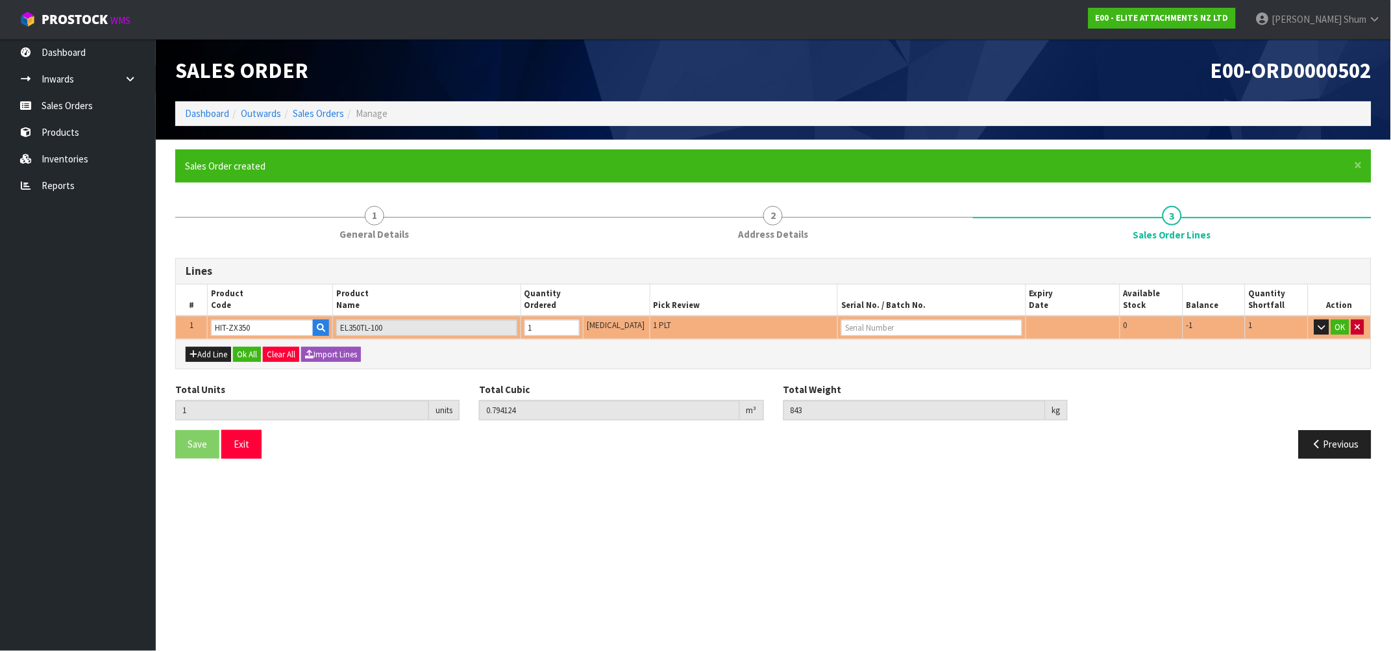
type input "0"
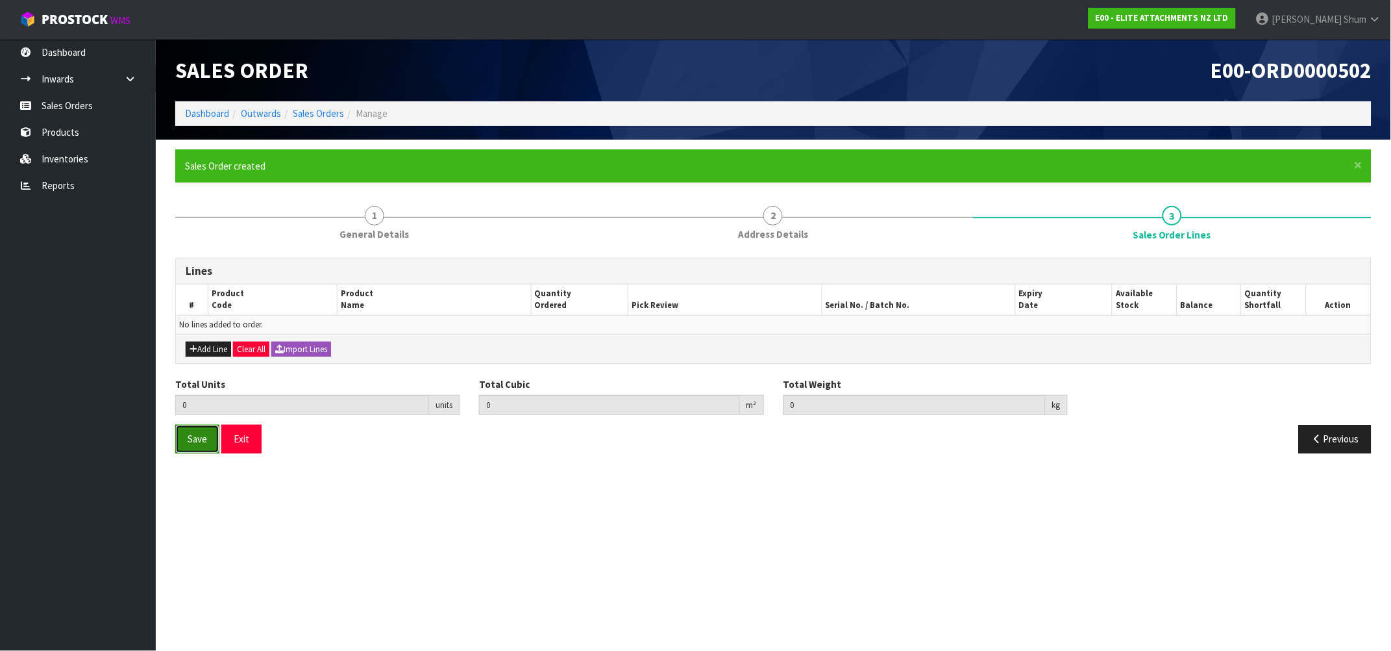
click at [199, 438] on span "Save" at bounding box center [197, 438] width 19 height 12
click at [214, 350] on button "Add Line" at bounding box center [208, 350] width 45 height 16
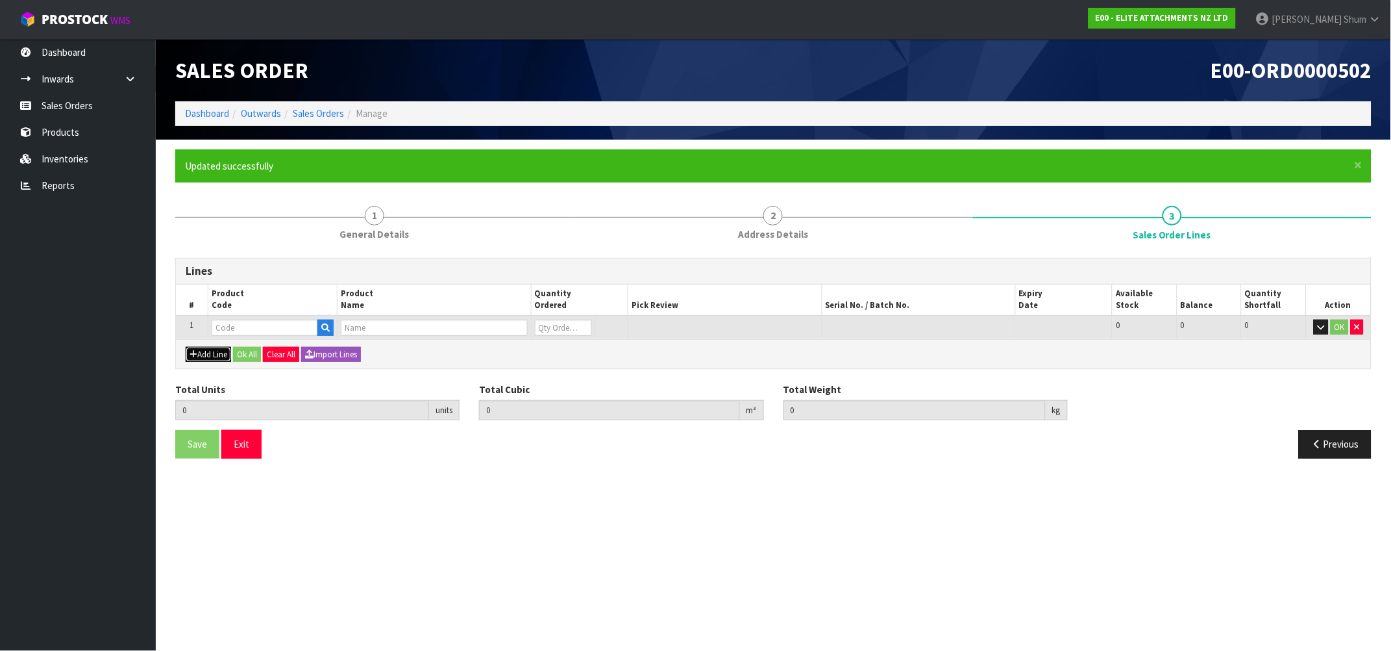
type input "0.000000"
type input "0.000"
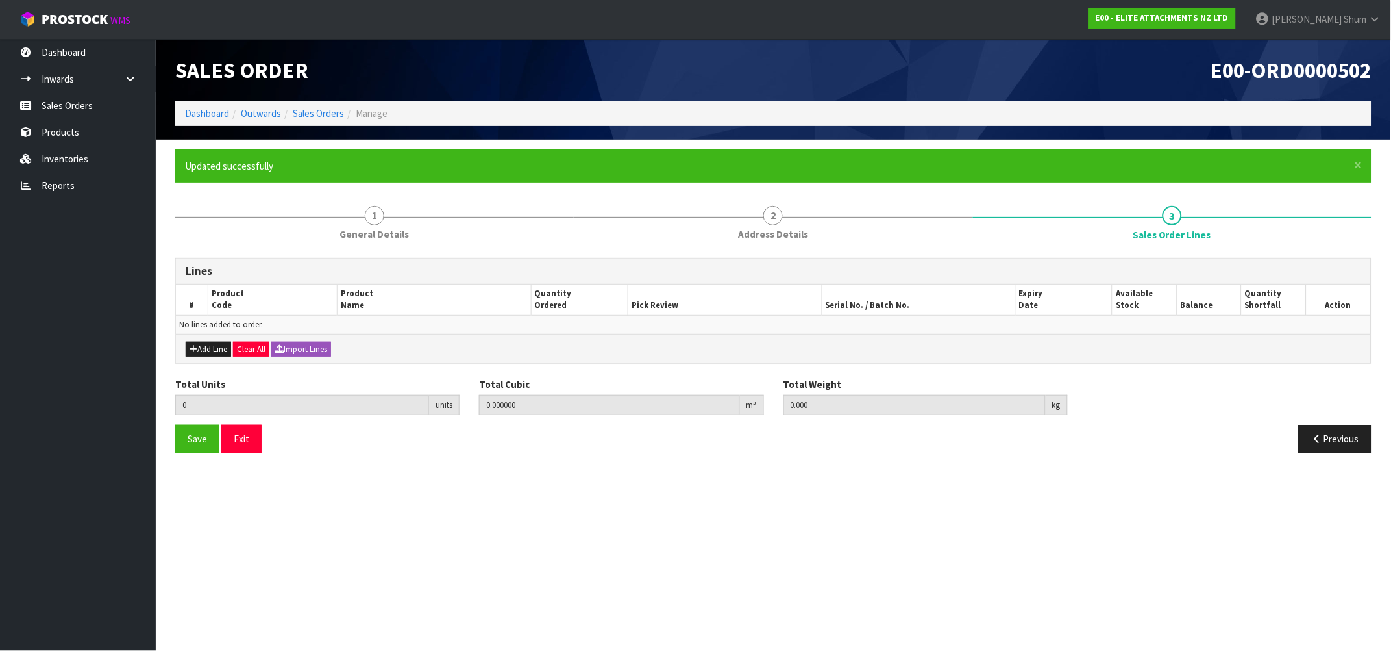
click at [274, 324] on td "No lines added to order." at bounding box center [773, 324] width 1195 height 19
click at [219, 345] on button "Add Line" at bounding box center [208, 350] width 45 height 16
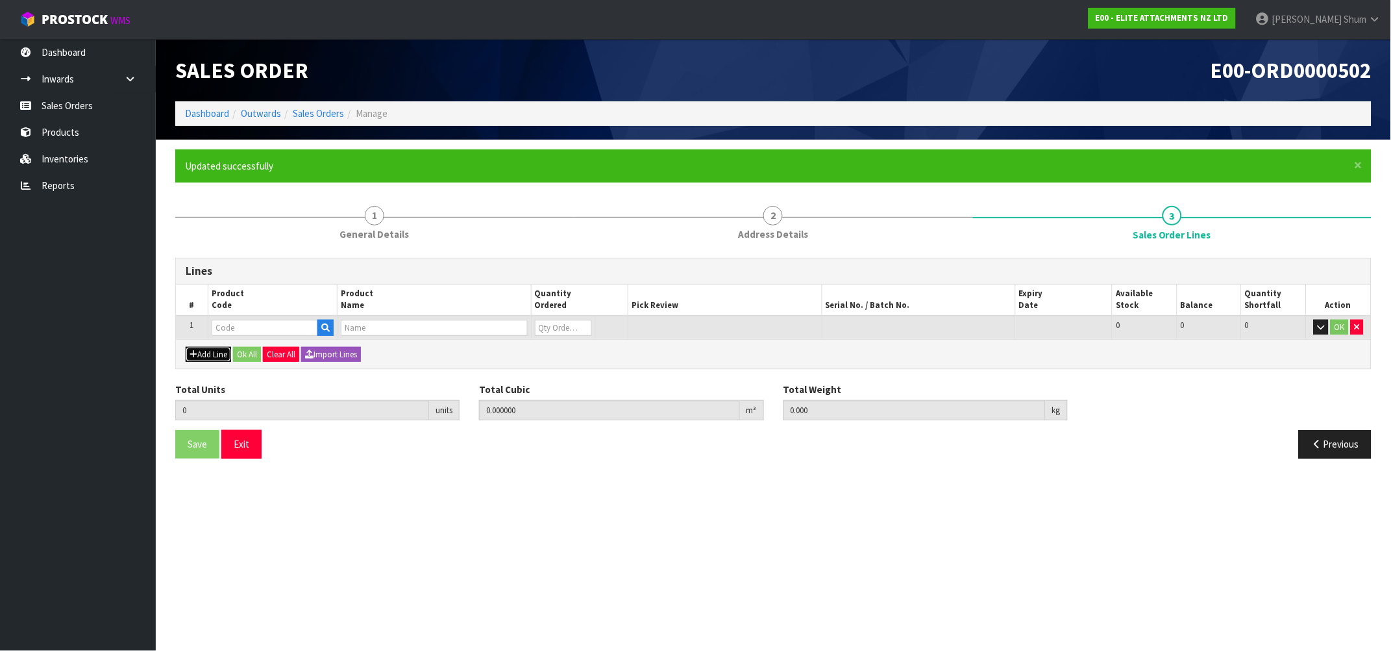
type input "0"
click at [242, 322] on input "text" at bounding box center [265, 327] width 106 height 16
type input "PIN"
click at [327, 327] on icon "button" at bounding box center [325, 327] width 8 height 8
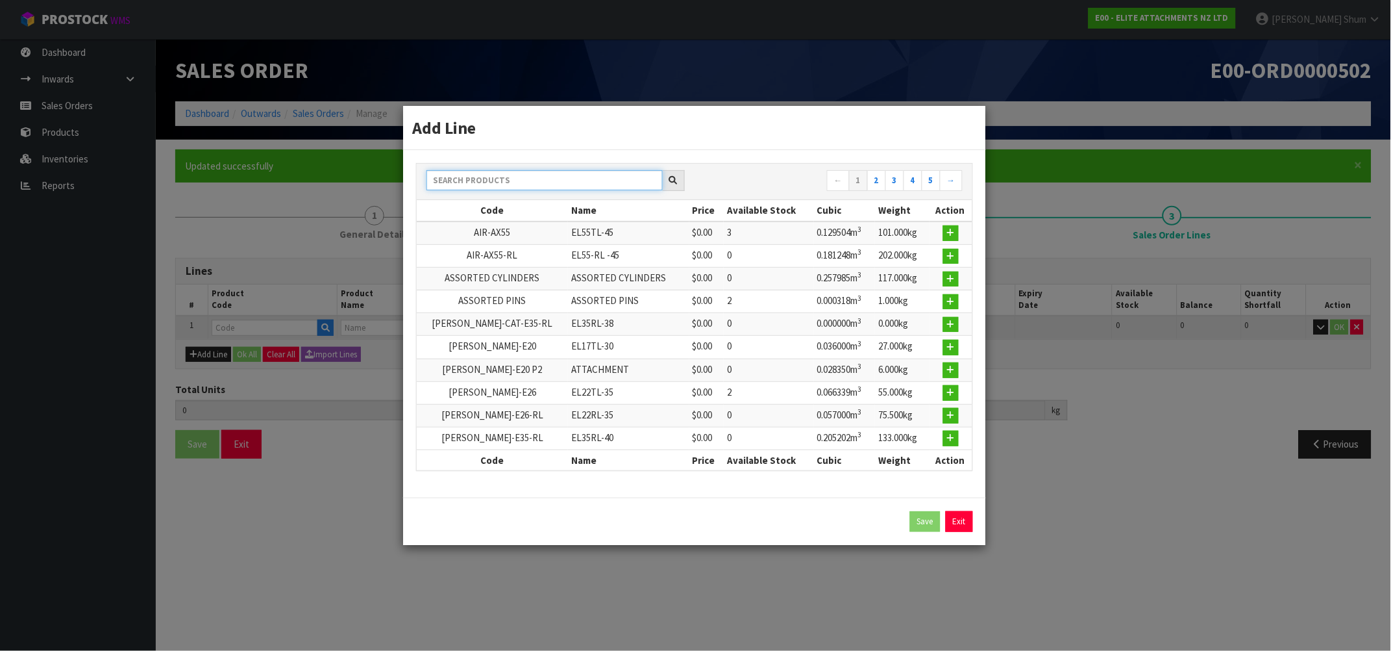
click at [554, 176] on input "text" at bounding box center [545, 180] width 236 height 20
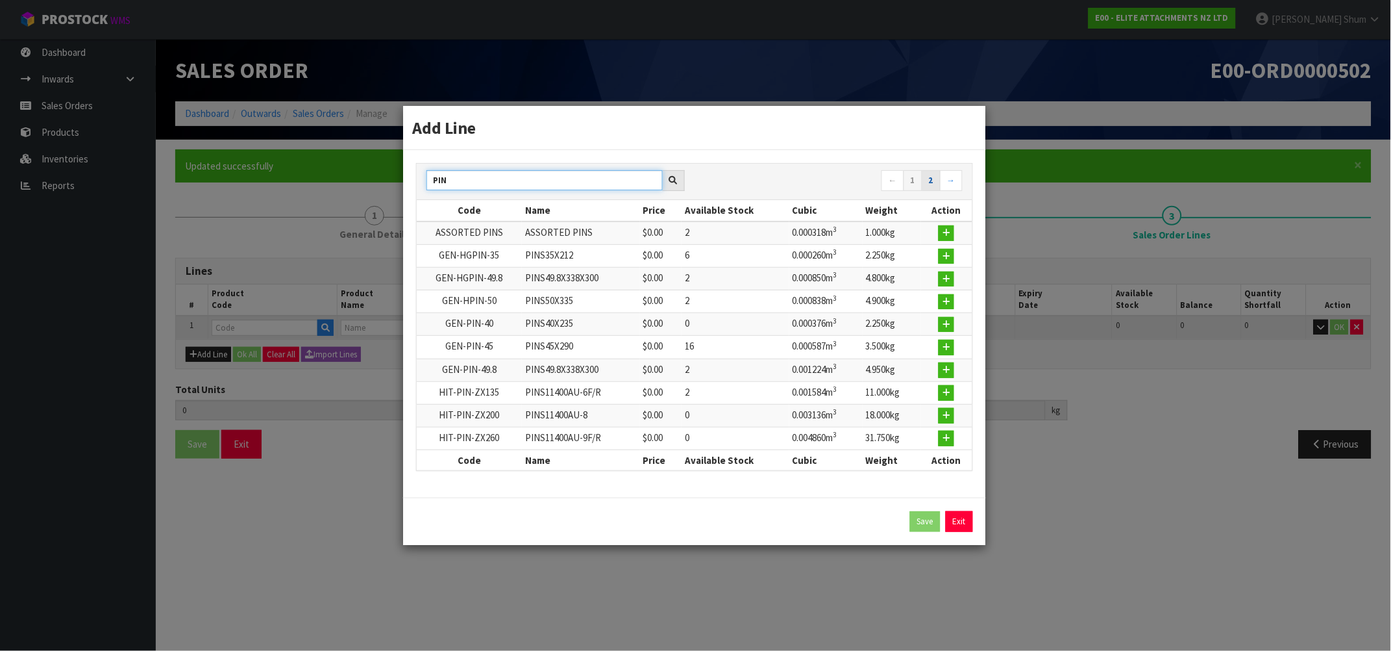
type input "PIN"
click at [934, 175] on link "2" at bounding box center [931, 180] width 19 height 21
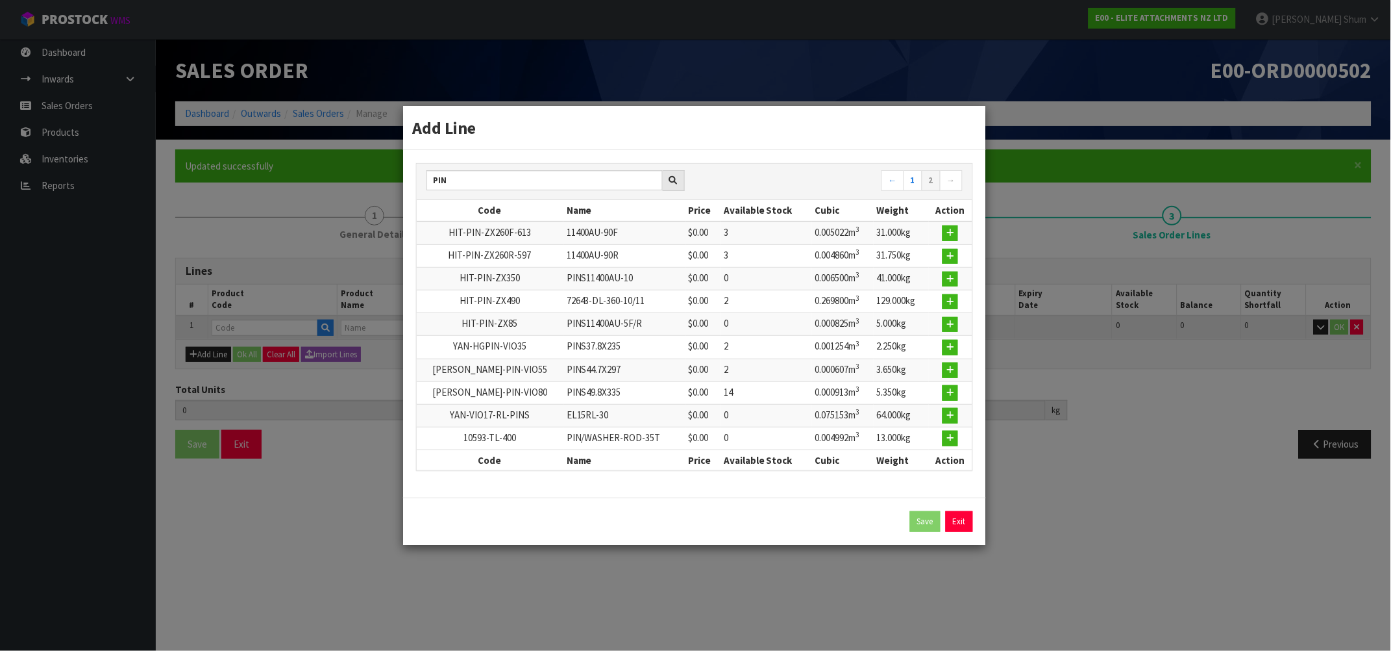
click at [300, 538] on div "Add Line PIN ← 1 2 → Code Name Price Available Stock Cubic Weight Action HIT-PI…" at bounding box center [695, 325] width 1391 height 651
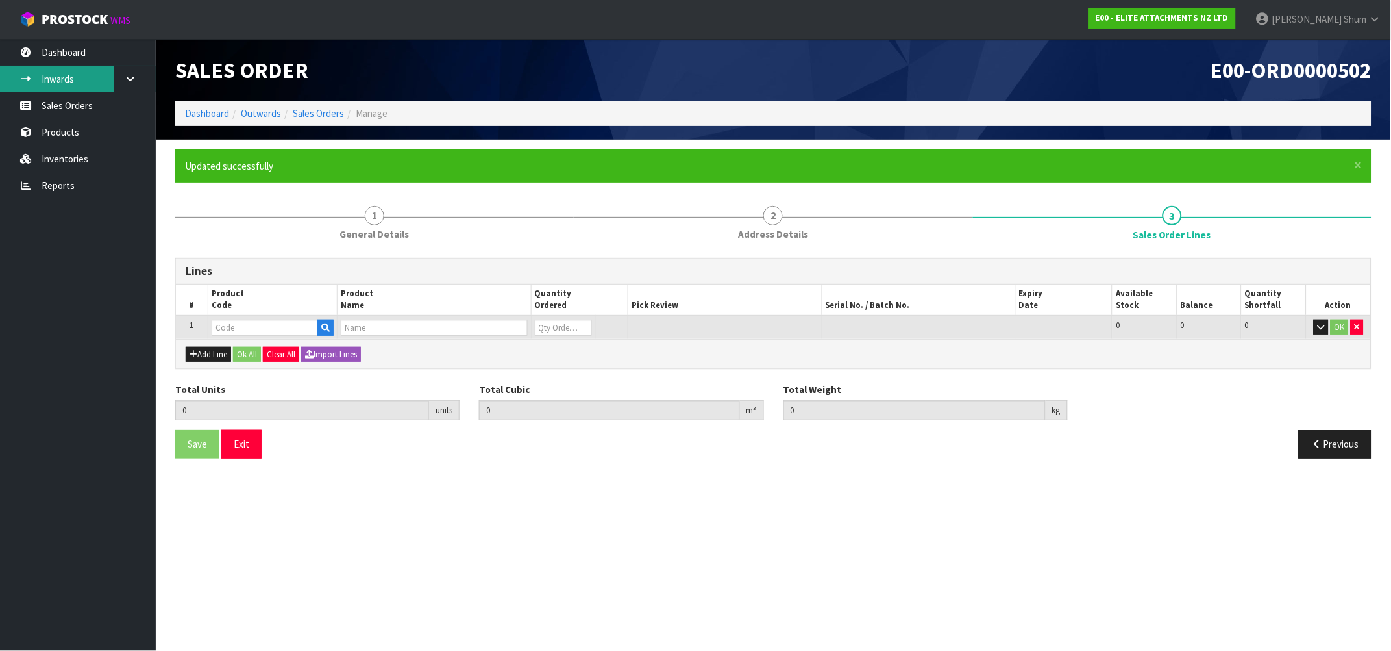
click at [74, 74] on link "Inwards" at bounding box center [78, 79] width 156 height 27
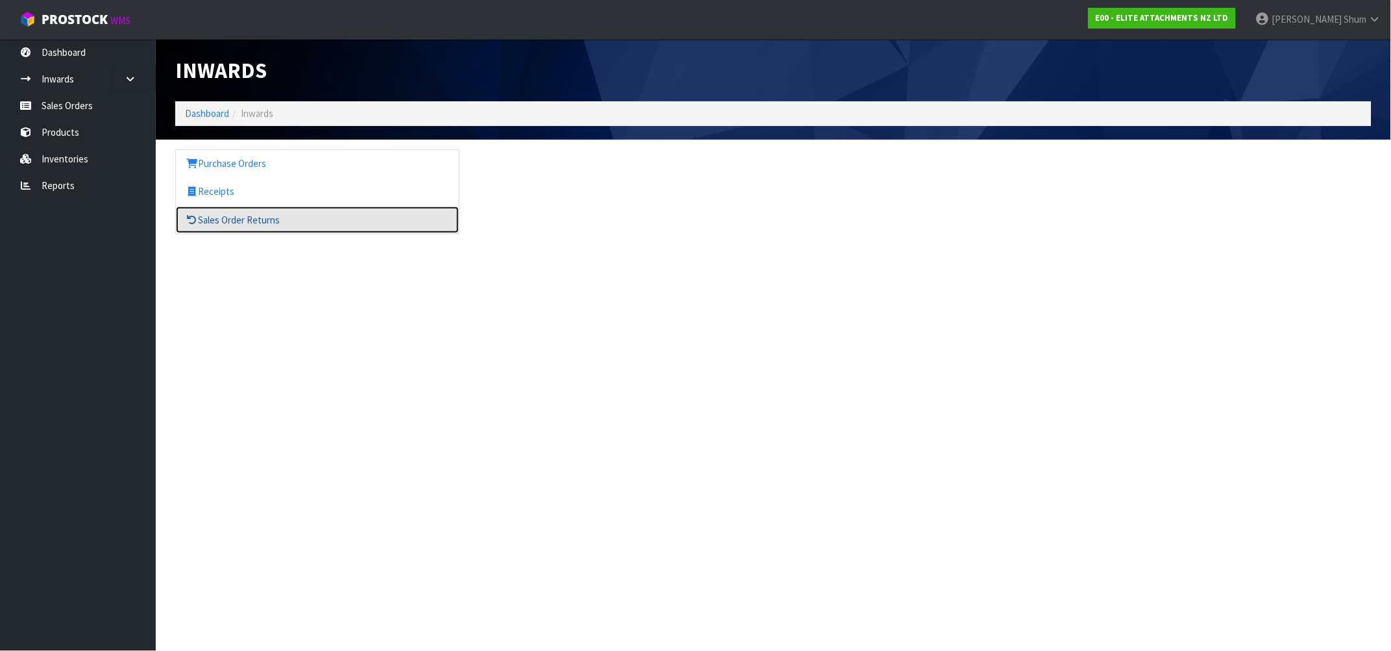
click at [230, 221] on link "Sales Order Returns" at bounding box center [317, 219] width 283 height 27
